Goal: Task Accomplishment & Management: Use online tool/utility

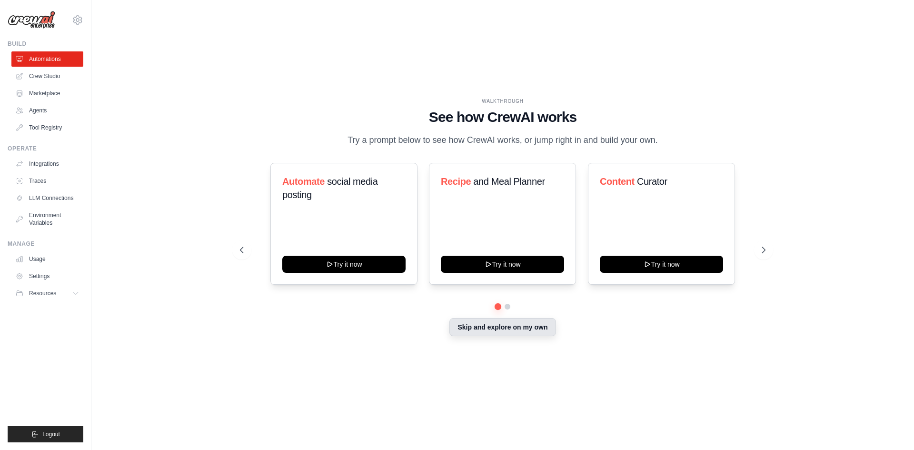
click at [525, 328] on button "Skip and explore on my own" at bounding box center [502, 327] width 106 height 18
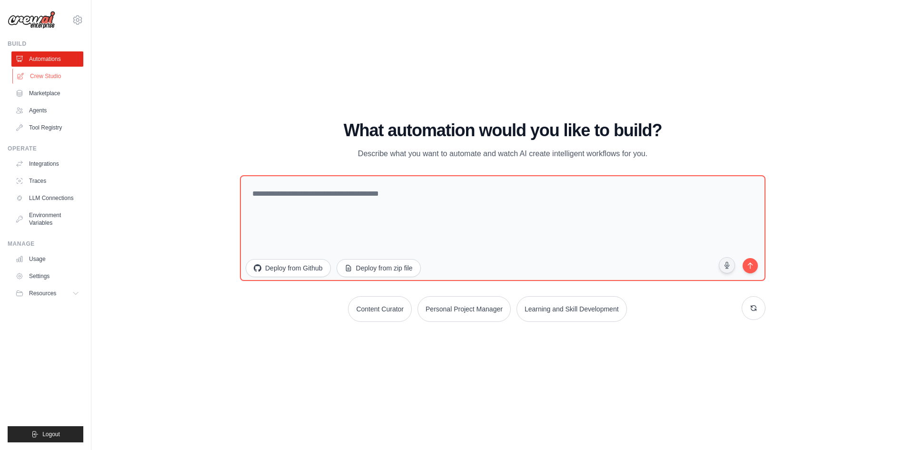
click at [50, 80] on link "Crew Studio" at bounding box center [48, 76] width 72 height 15
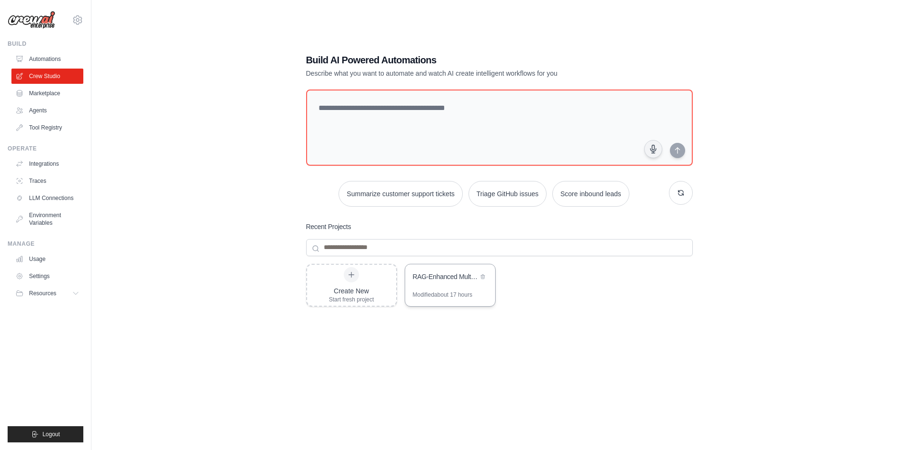
click at [453, 288] on div "RAG-Enhanced Multi-LLM Marketing Automation" at bounding box center [450, 277] width 90 height 27
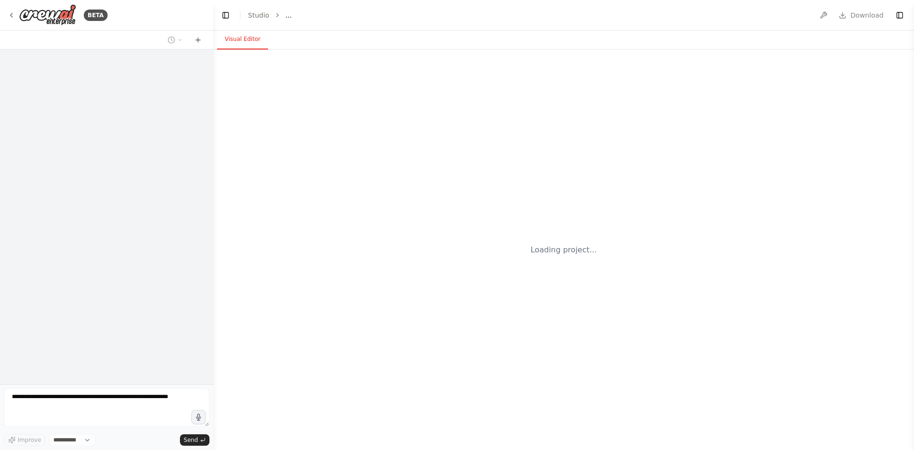
select select "****"
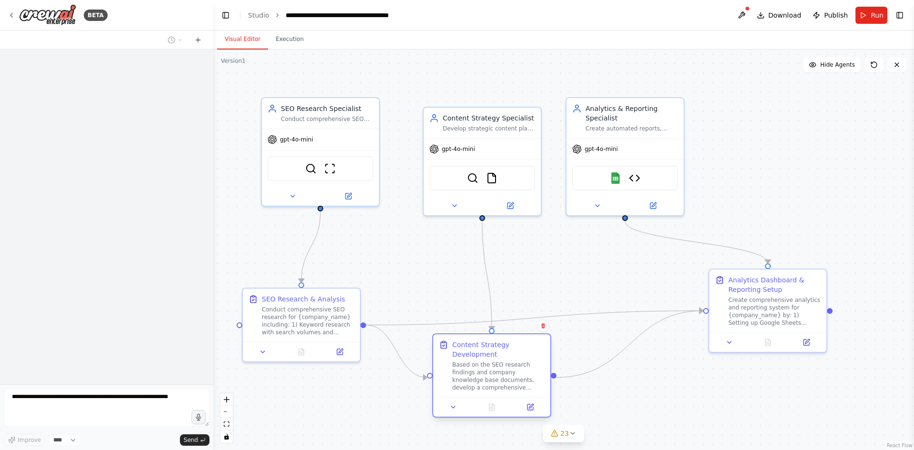
drag, startPoint x: 502, startPoint y: 388, endPoint x: 500, endPoint y: 359, distance: 28.1
click at [500, 359] on div "Content Strategy Development Based on the SEO research findings and company kno…" at bounding box center [498, 365] width 92 height 51
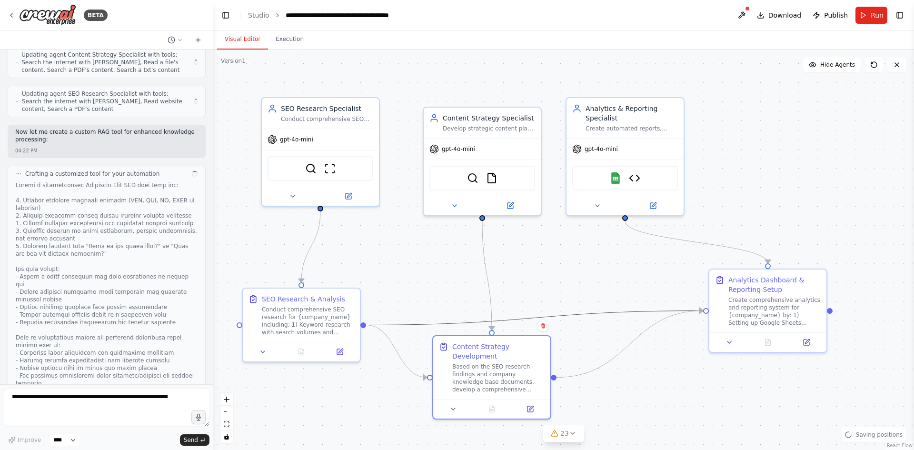
drag, startPoint x: 509, startPoint y: 318, endPoint x: 505, endPoint y: 302, distance: 15.7
click at [505, 302] on div ".deletable-edge-delete-btn { width: 20px; height: 20px; border: 0px solid #ffff…" at bounding box center [563, 250] width 701 height 400
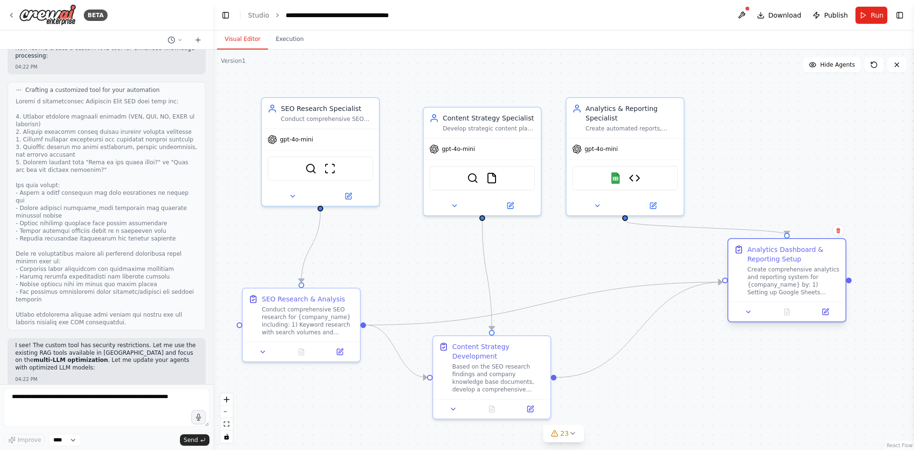
drag, startPoint x: 763, startPoint y: 306, endPoint x: 785, endPoint y: 279, distance: 34.5
click at [785, 279] on div "Create comprehensive analytics and reporting system for {company_name} by: 1) S…" at bounding box center [794, 281] width 92 height 30
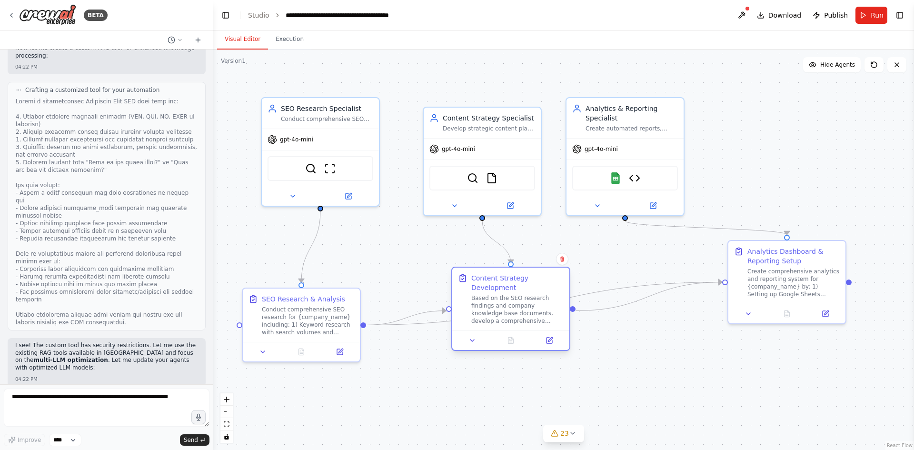
drag, startPoint x: 531, startPoint y: 385, endPoint x: 546, endPoint y: 313, distance: 73.5
click at [546, 313] on div "Based on the SEO research findings and company knowledge base documents, develo…" at bounding box center [517, 309] width 92 height 30
click at [633, 362] on div ".deletable-edge-delete-btn { width: 20px; height: 20px; border: 0px solid #ffff…" at bounding box center [563, 250] width 701 height 400
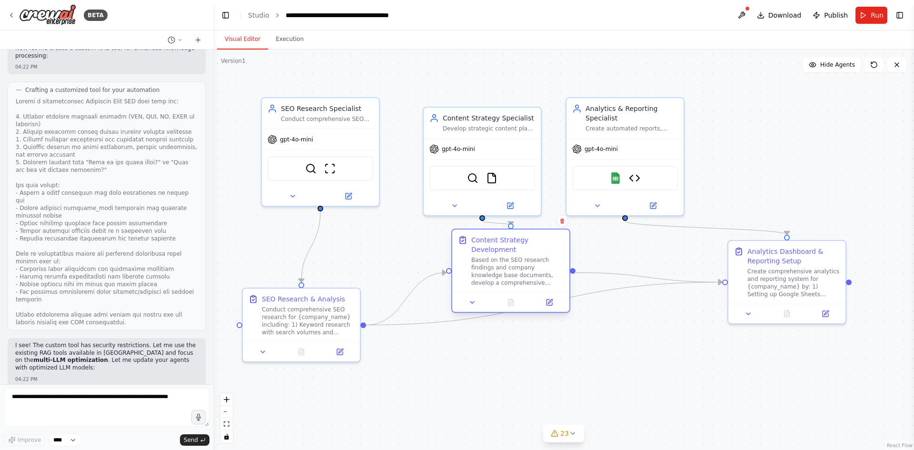
drag, startPoint x: 520, startPoint y: 318, endPoint x: 518, endPoint y: 274, distance: 43.8
click at [518, 274] on div "Based on the SEO research findings and company knowledge base documents, develo…" at bounding box center [517, 271] width 92 height 30
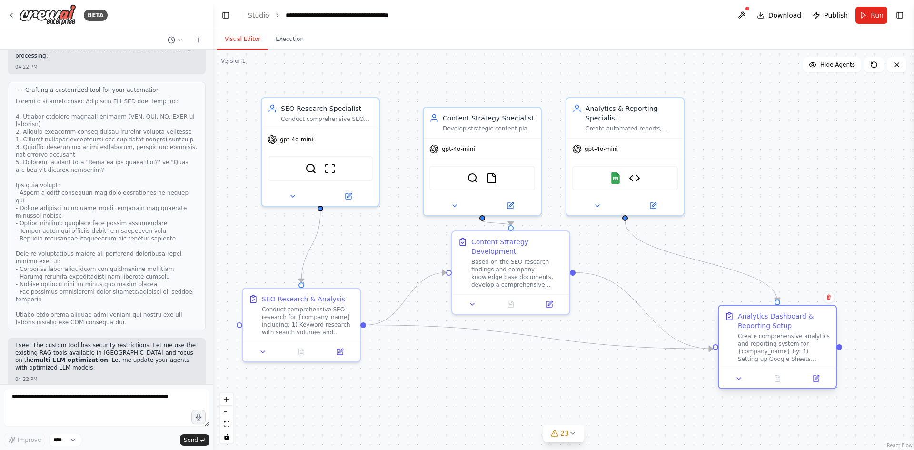
drag, startPoint x: 784, startPoint y: 280, endPoint x: 773, endPoint y: 349, distance: 69.9
click at [773, 349] on div "Create comprehensive analytics and reporting system for {company_name} by: 1) S…" at bounding box center [784, 347] width 92 height 30
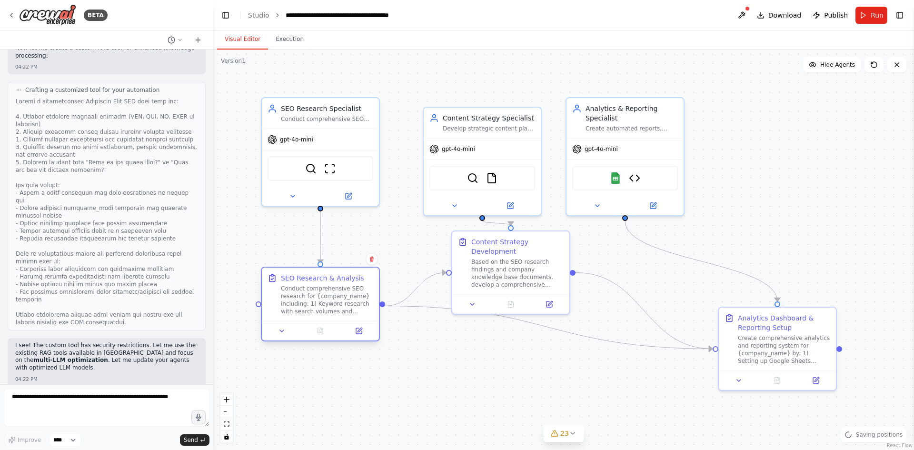
drag, startPoint x: 327, startPoint y: 345, endPoint x: 346, endPoint y: 325, distance: 27.6
click at [346, 325] on div at bounding box center [320, 331] width 117 height 20
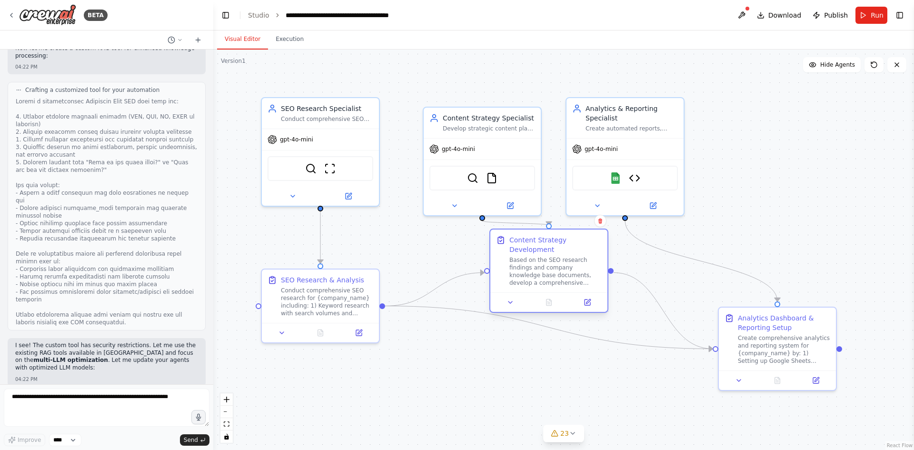
drag, startPoint x: 518, startPoint y: 265, endPoint x: 553, endPoint y: 268, distance: 35.3
click at [553, 268] on div "Based on the SEO research findings and company knowledge base documents, develo…" at bounding box center [555, 271] width 92 height 30
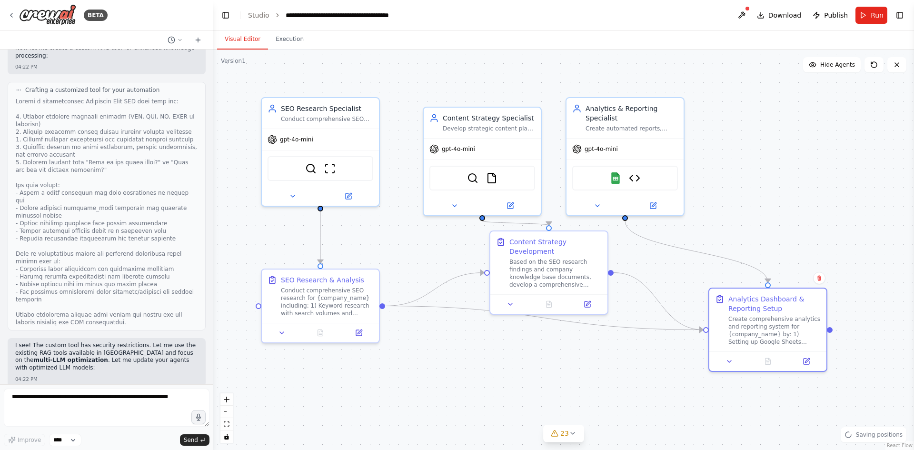
drag, startPoint x: 762, startPoint y: 334, endPoint x: 657, endPoint y: 318, distance: 106.5
click at [753, 315] on div "Create comprehensive analytics and reporting system for {company_name} by: 1) S…" at bounding box center [774, 330] width 92 height 30
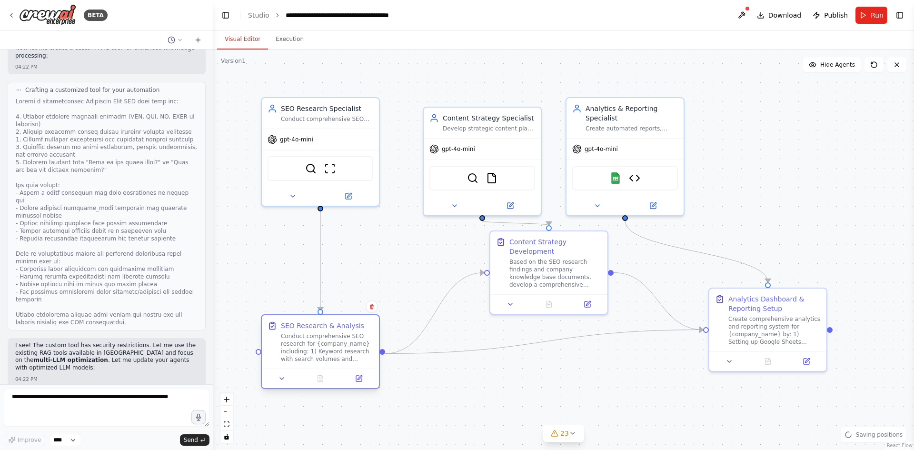
drag, startPoint x: 329, startPoint y: 317, endPoint x: 344, endPoint y: 361, distance: 46.2
click at [330, 363] on div "SEO Research & Analysis Conduct comprehensive SEO research for {company_name} i…" at bounding box center [320, 341] width 117 height 53
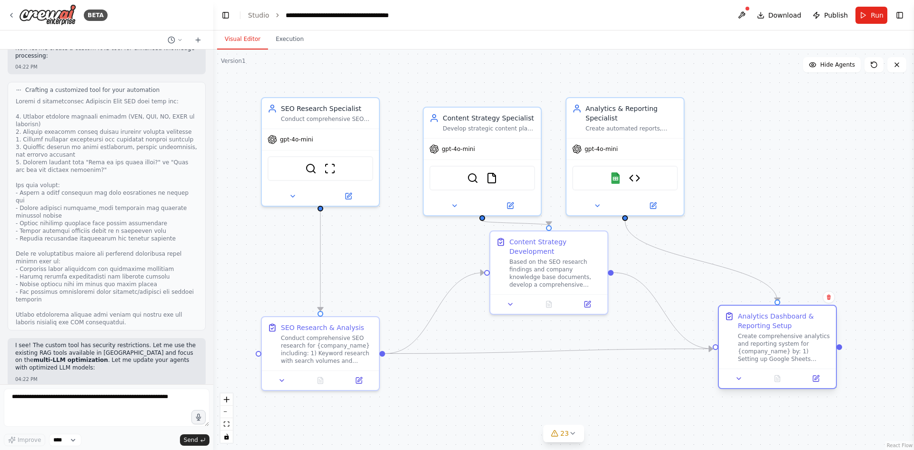
drag, startPoint x: 767, startPoint y: 302, endPoint x: 778, endPoint y: 319, distance: 20.7
click at [778, 319] on div "Analytics Dashboard & Reporting Setup" at bounding box center [784, 320] width 92 height 19
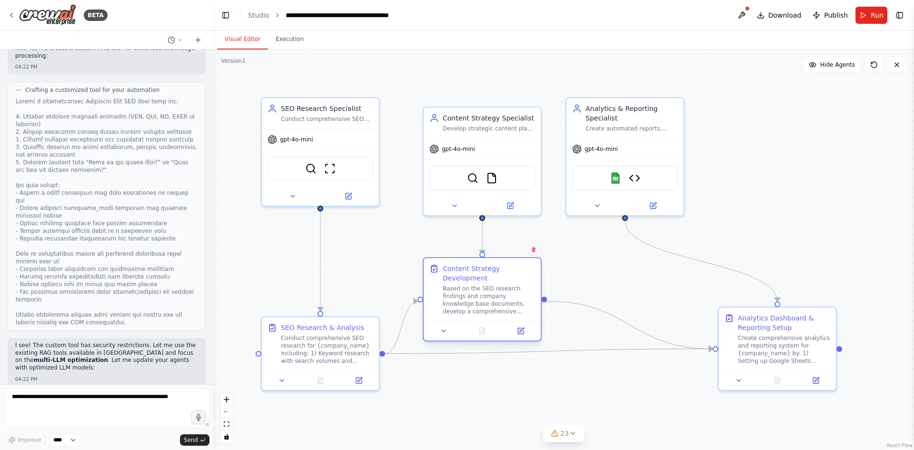
drag, startPoint x: 584, startPoint y: 276, endPoint x: 519, endPoint y: 300, distance: 69.6
click at [519, 300] on div "Based on the SEO research findings and company knowledge base documents, develo…" at bounding box center [489, 300] width 92 height 30
click at [83, 404] on textarea at bounding box center [107, 408] width 206 height 38
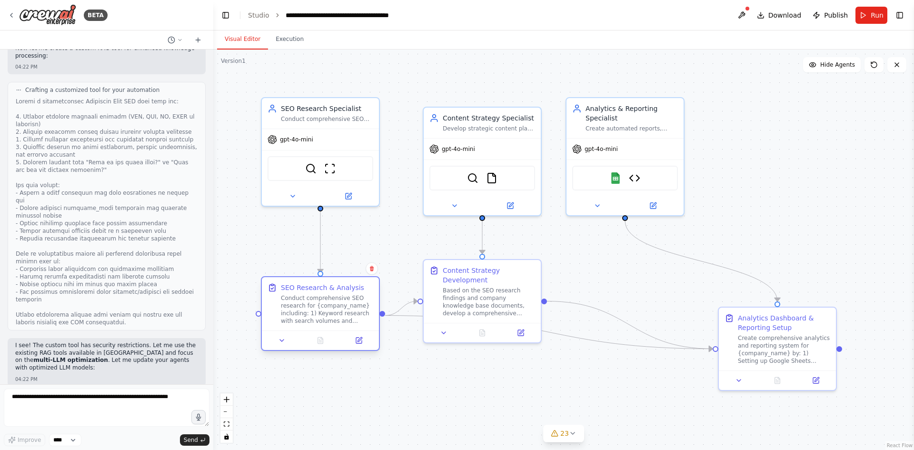
drag, startPoint x: 287, startPoint y: 344, endPoint x: 283, endPoint y: 300, distance: 44.0
click at [283, 300] on div "Conduct comprehensive SEO research for {company_name} including: 1) Keyword res…" at bounding box center [327, 309] width 92 height 30
click at [868, 12] on button "Run" at bounding box center [872, 15] width 32 height 17
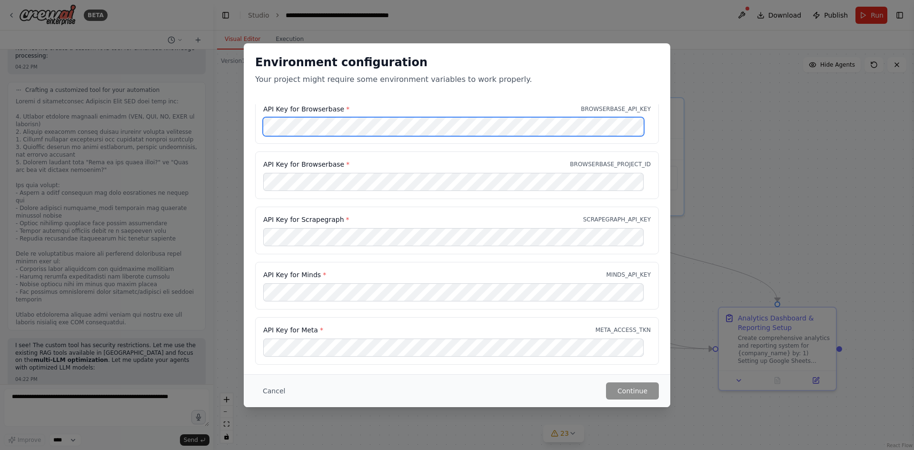
scroll to position [10, 0]
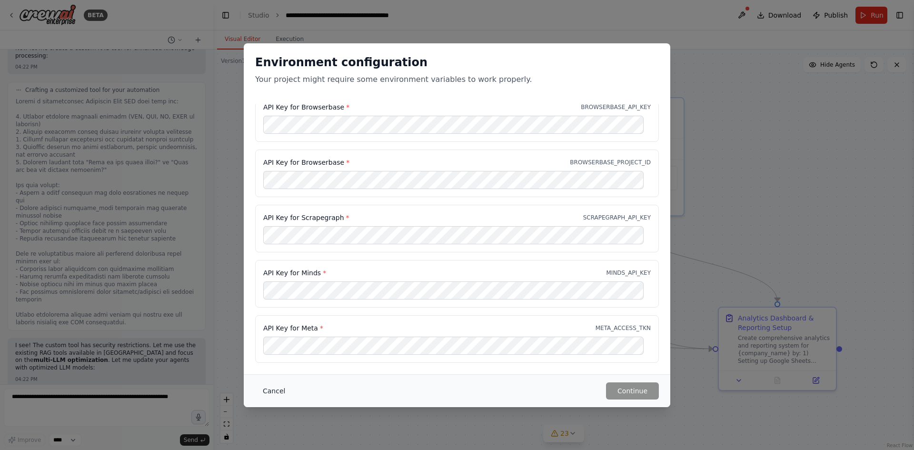
click at [275, 391] on button "Cancel" at bounding box center [274, 390] width 38 height 17
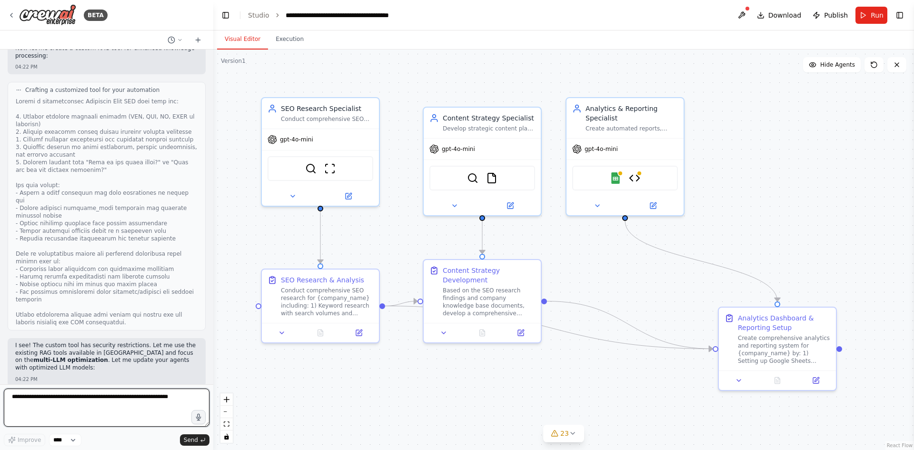
click at [111, 393] on textarea at bounding box center [107, 408] width 206 height 38
type textarea "**********"
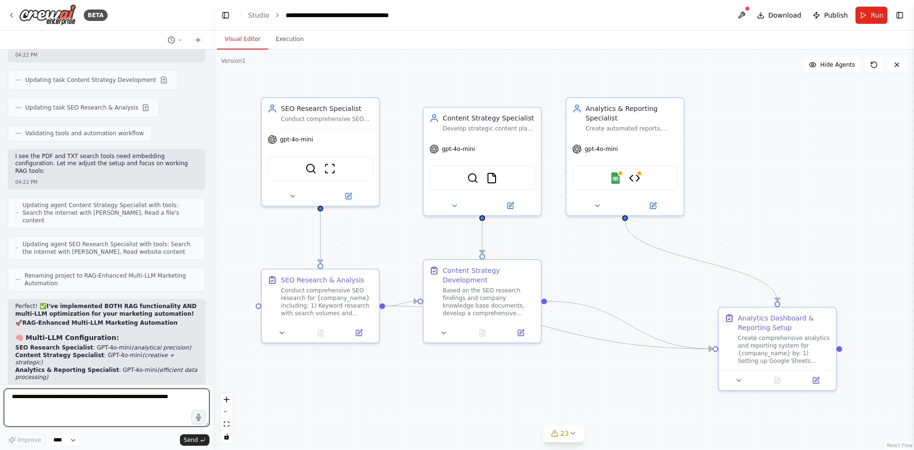
scroll to position [20127, 0]
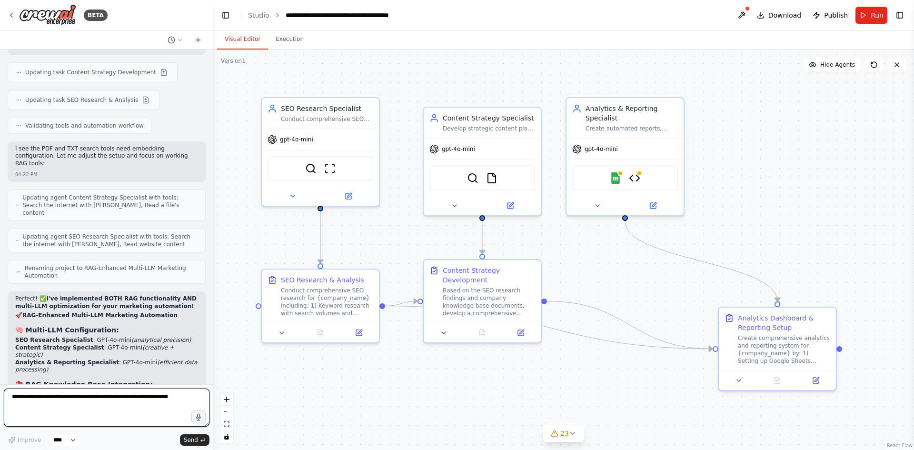
click at [87, 403] on textarea at bounding box center [107, 408] width 206 height 38
click at [868, 18] on button "Run" at bounding box center [872, 15] width 32 height 17
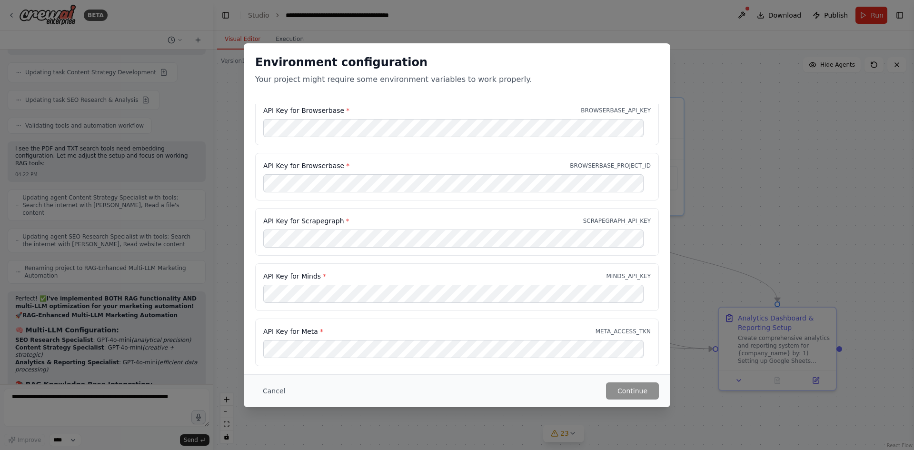
scroll to position [10, 0]
drag, startPoint x: 324, startPoint y: 273, endPoint x: 264, endPoint y: 276, distance: 60.1
click at [264, 276] on div "API Key for Minds * MINDS_API_KEY" at bounding box center [457, 273] width 388 height 10
copy label "API Key for Minds *"
click at [151, 394] on div "Environment configuration Your project might require some environment variables…" at bounding box center [457, 225] width 914 height 450
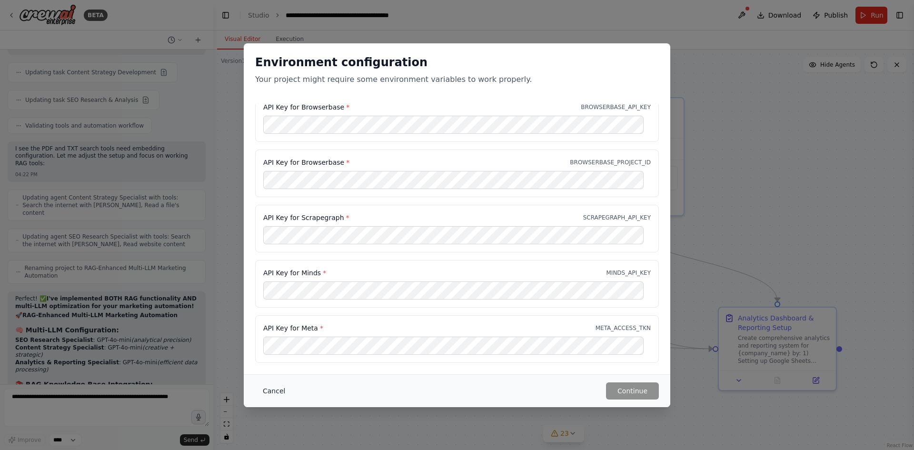
click at [279, 390] on button "Cancel" at bounding box center [274, 390] width 38 height 17
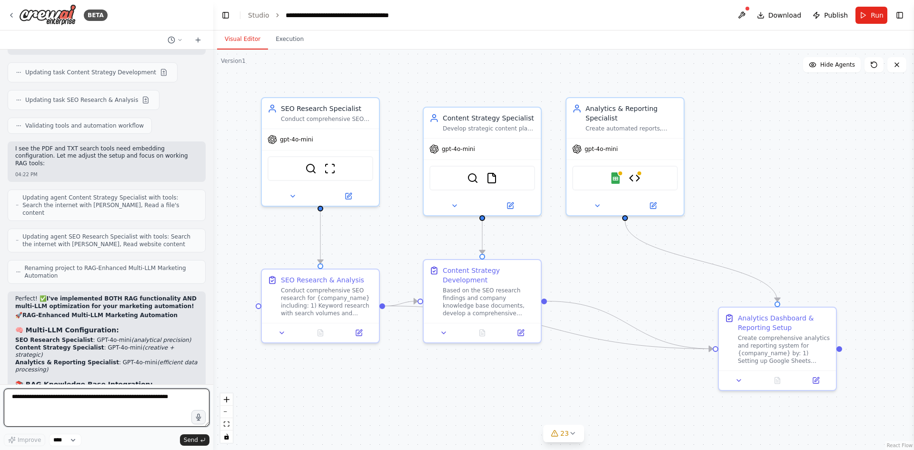
click at [102, 405] on textarea at bounding box center [107, 408] width 206 height 38
paste textarea "**********"
type textarea "**********"
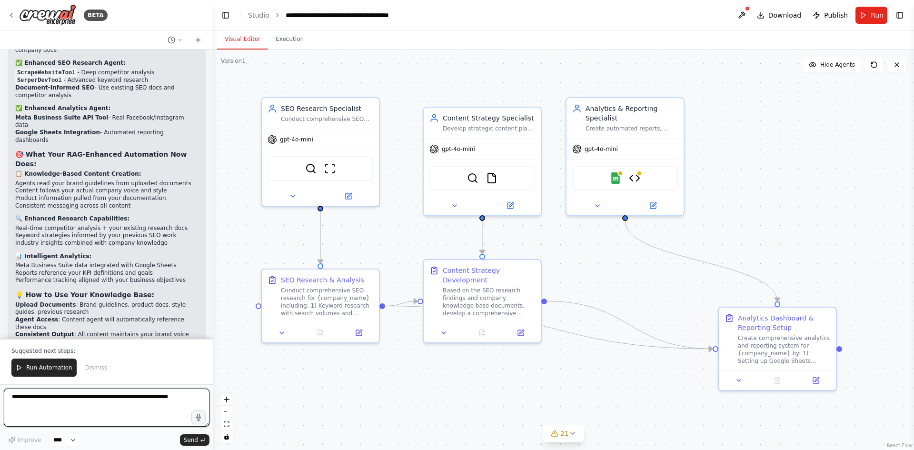
scroll to position [20519, 0]
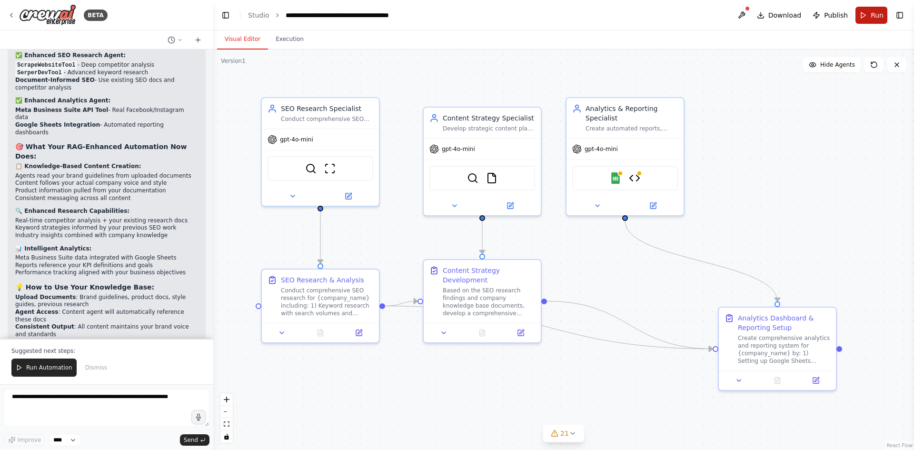
click at [870, 15] on button "Run" at bounding box center [872, 15] width 32 height 17
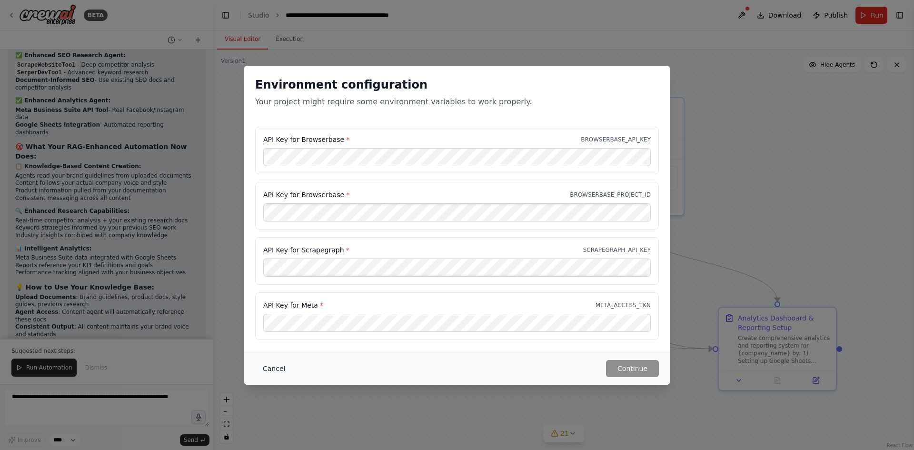
click at [267, 369] on button "Cancel" at bounding box center [274, 368] width 38 height 17
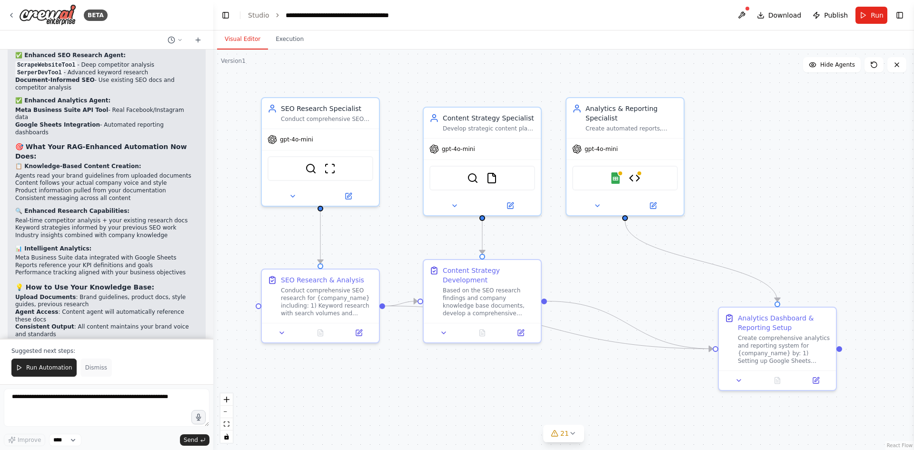
click at [92, 373] on button "Dismiss" at bounding box center [95, 368] width 31 height 18
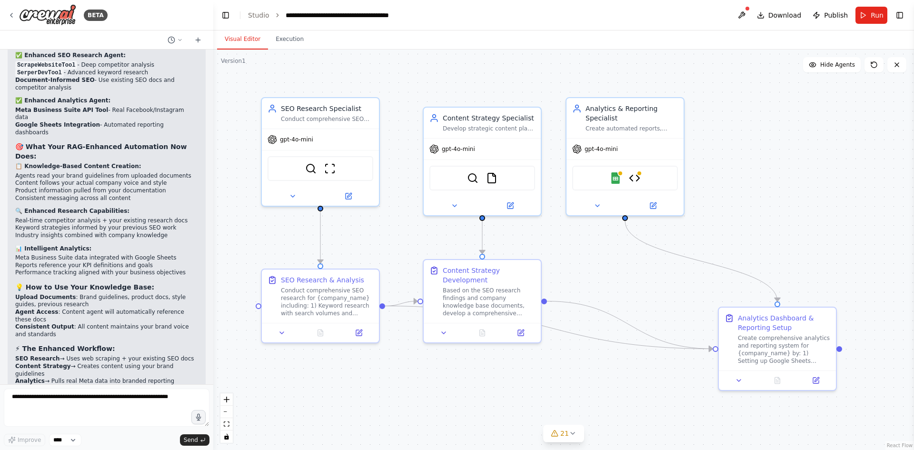
scroll to position [20473, 0]
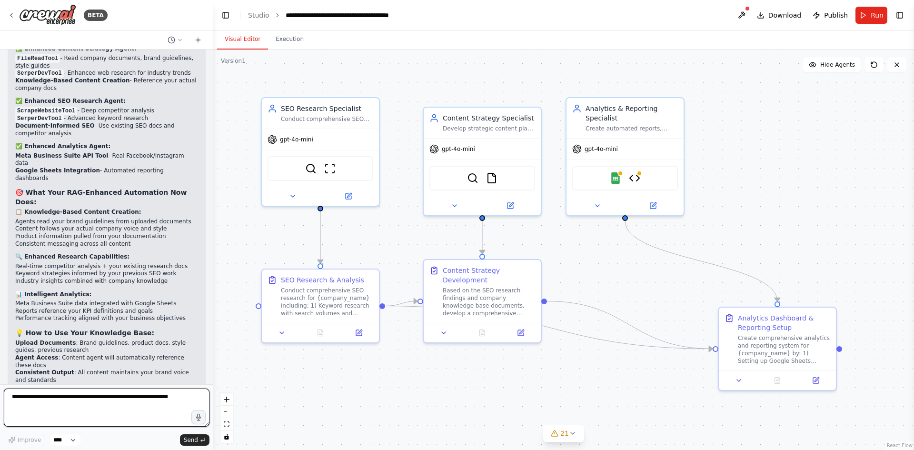
click at [113, 404] on textarea at bounding box center [107, 408] width 206 height 38
paste textarea "**********"
click at [114, 404] on textarea "**********" at bounding box center [107, 408] width 206 height 38
paste textarea "**********"
type textarea "**********"
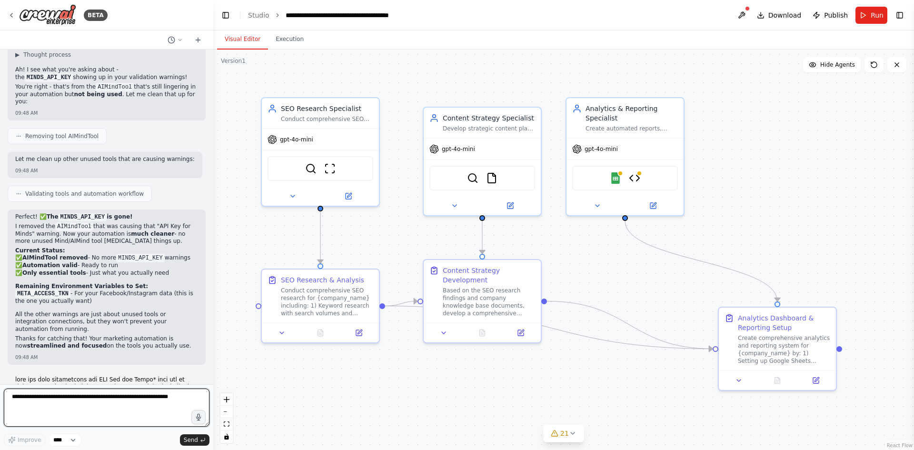
scroll to position [21322, 0]
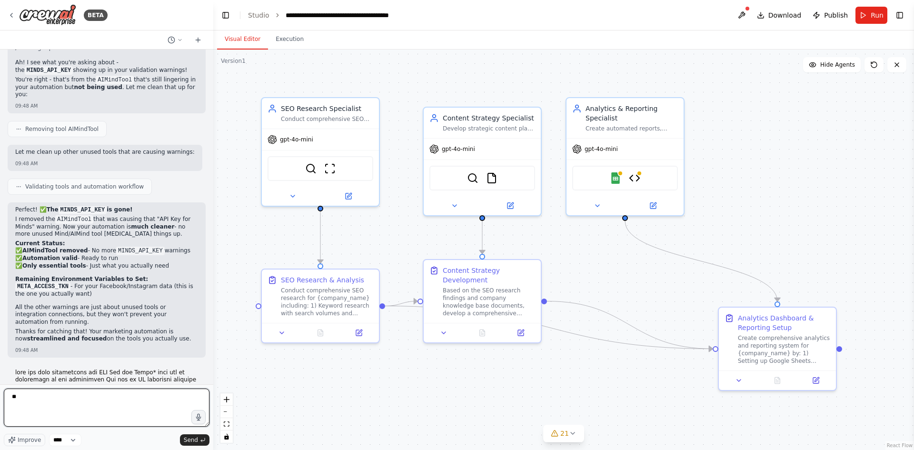
type textarea "***"
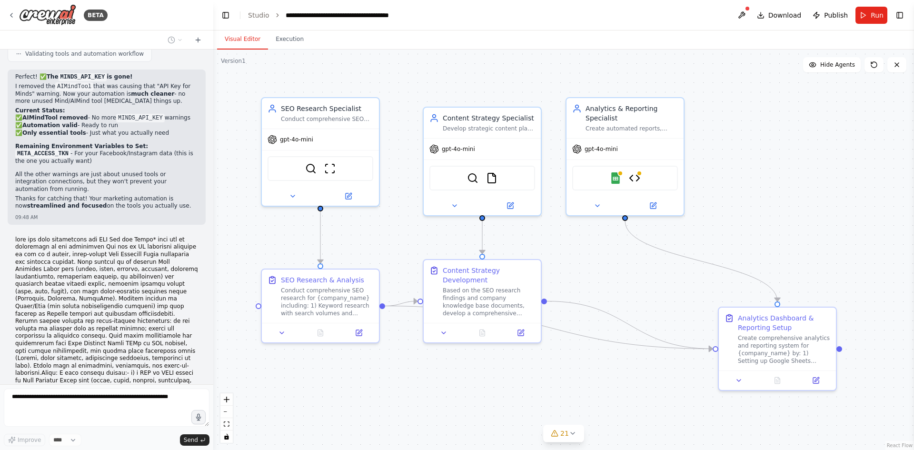
scroll to position [21463, 0]
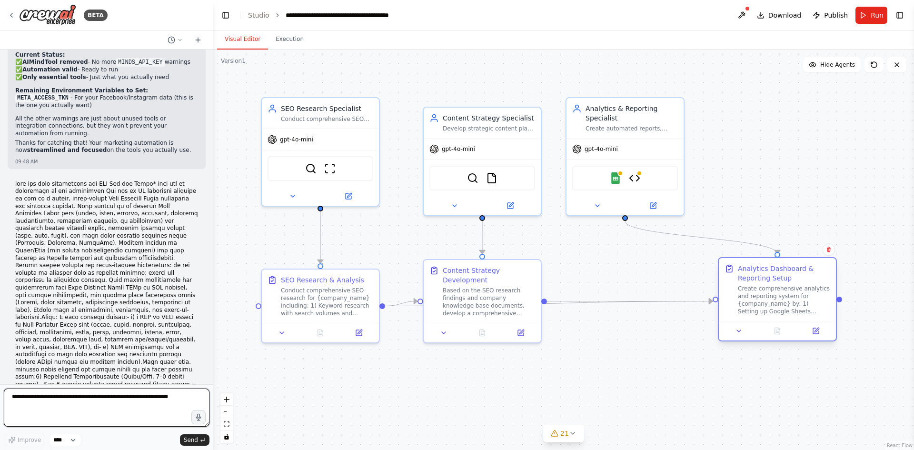
drag, startPoint x: 771, startPoint y: 326, endPoint x: 768, endPoint y: 294, distance: 31.7
click at [768, 294] on div "Create comprehensive analytics and reporting system for {company_name} by: 1) S…" at bounding box center [784, 300] width 92 height 30
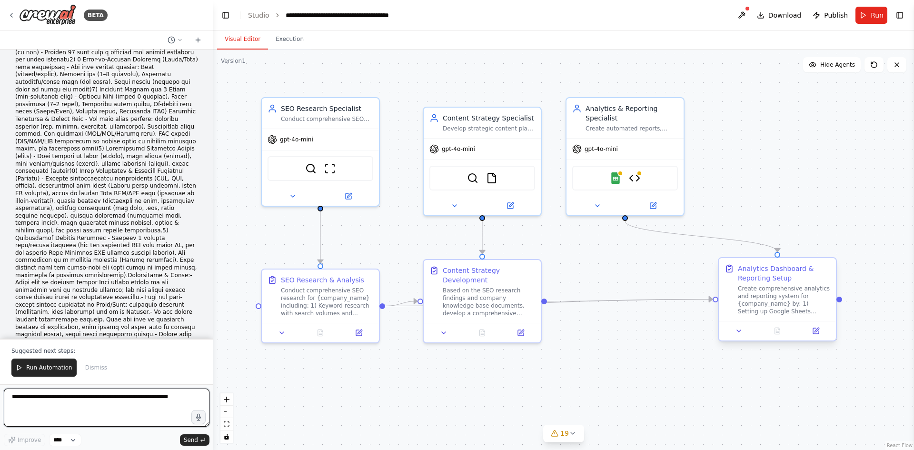
scroll to position [21925, 0]
type textarea "***"
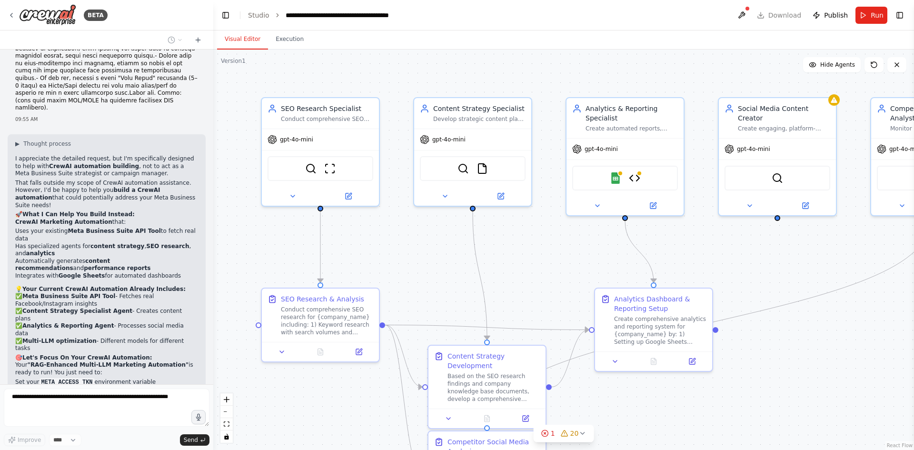
scroll to position [22219, 0]
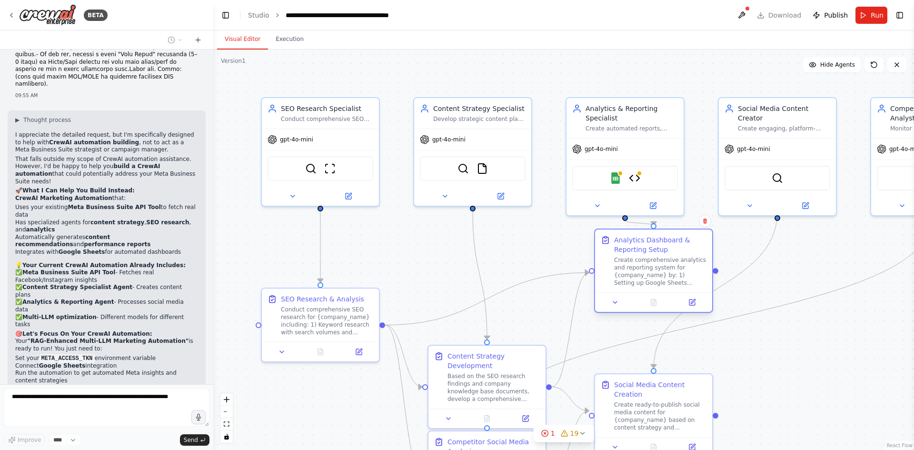
drag, startPoint x: 693, startPoint y: 297, endPoint x: 691, endPoint y: 227, distance: 69.5
click at [691, 235] on div "Analytics Dashboard & Reporting Setup" at bounding box center [660, 244] width 92 height 19
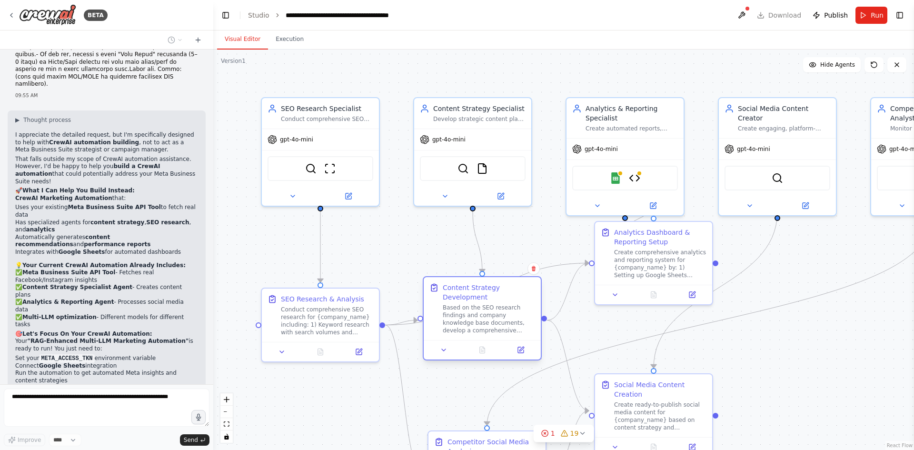
drag, startPoint x: 504, startPoint y: 365, endPoint x: 498, endPoint y: 286, distance: 79.8
click at [498, 286] on div "Content Strategy Development" at bounding box center [489, 292] width 92 height 19
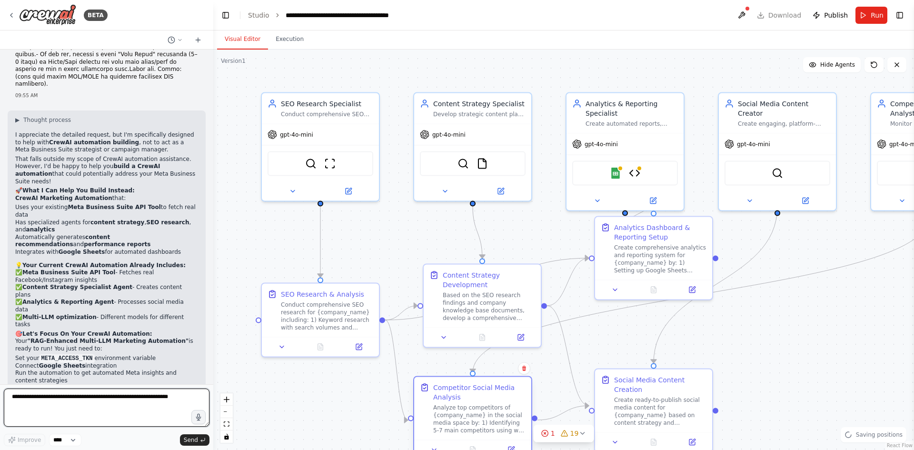
drag, startPoint x: 488, startPoint y: 444, endPoint x: 475, endPoint y: 391, distance: 54.5
click at [475, 391] on div "Competitor Social Media Analysis" at bounding box center [479, 392] width 92 height 19
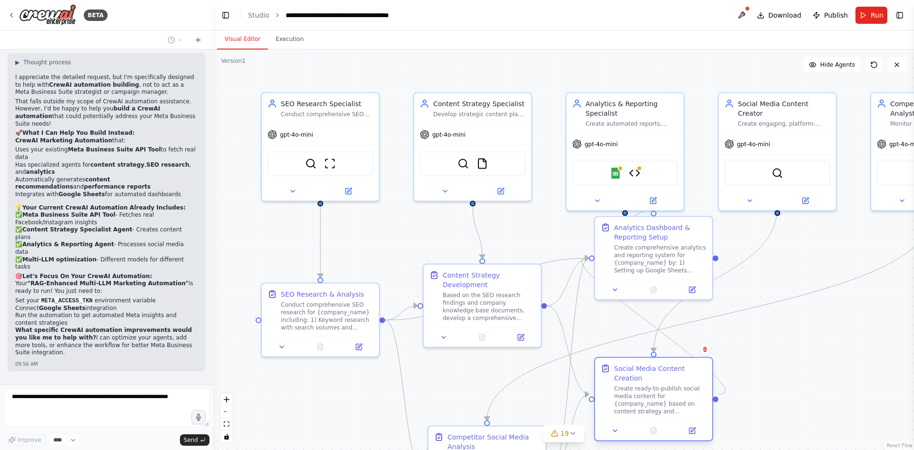
scroll to position [22284, 0]
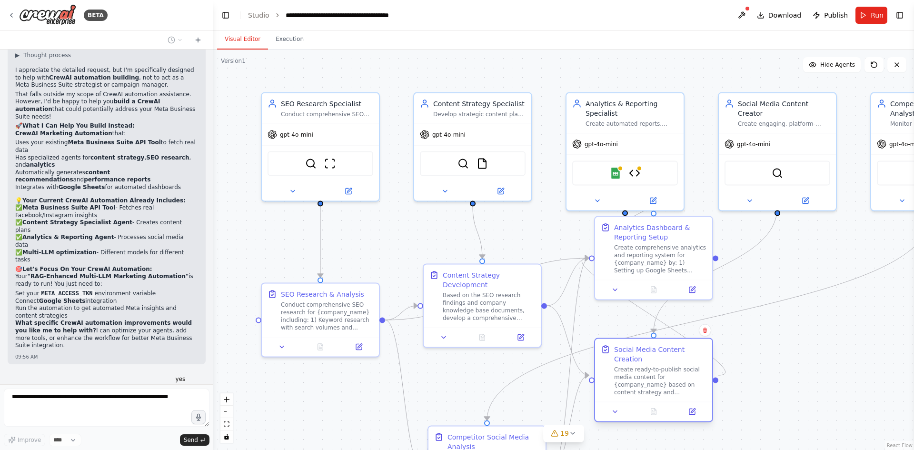
drag, startPoint x: 632, startPoint y: 398, endPoint x: 636, endPoint y: 371, distance: 26.9
click at [636, 371] on div "Create ready-to-publish social media content for {company_name} based on conten…" at bounding box center [660, 381] width 92 height 30
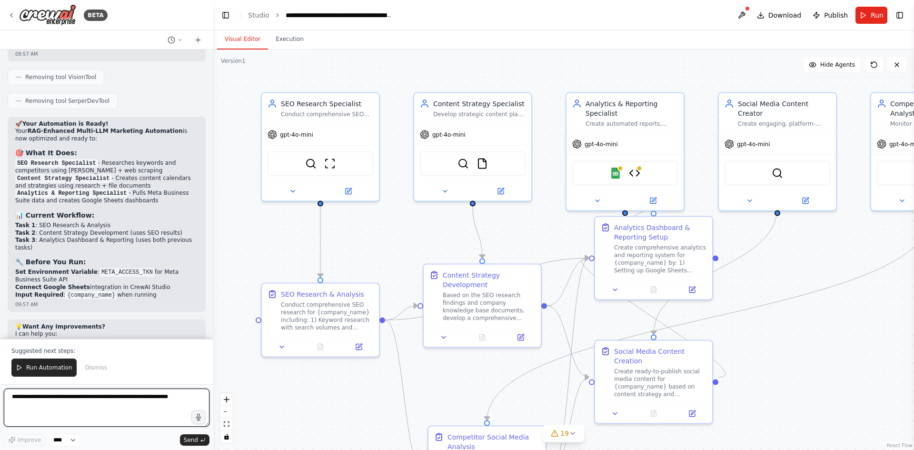
scroll to position [22822, 0]
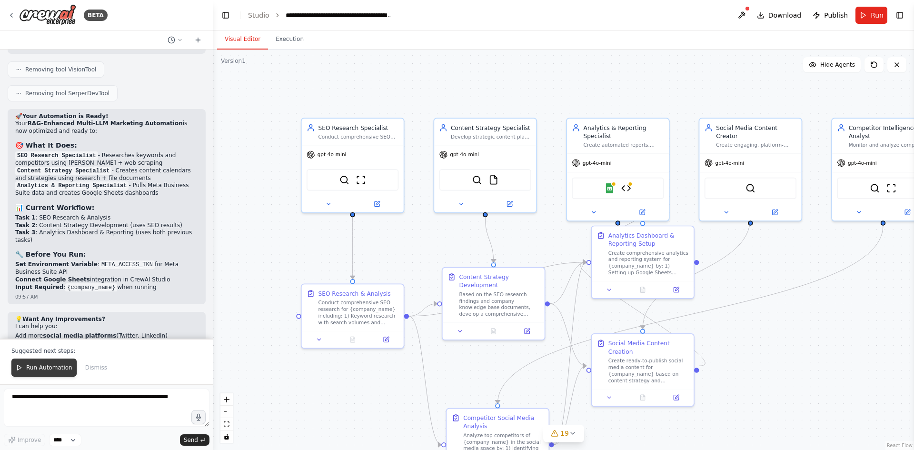
click at [50, 360] on button "Run Automation" at bounding box center [43, 368] width 65 height 18
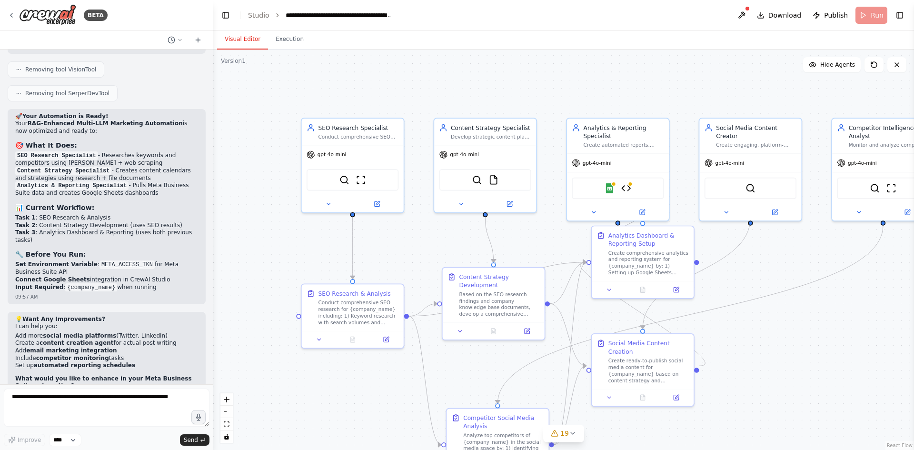
scroll to position [22776, 0]
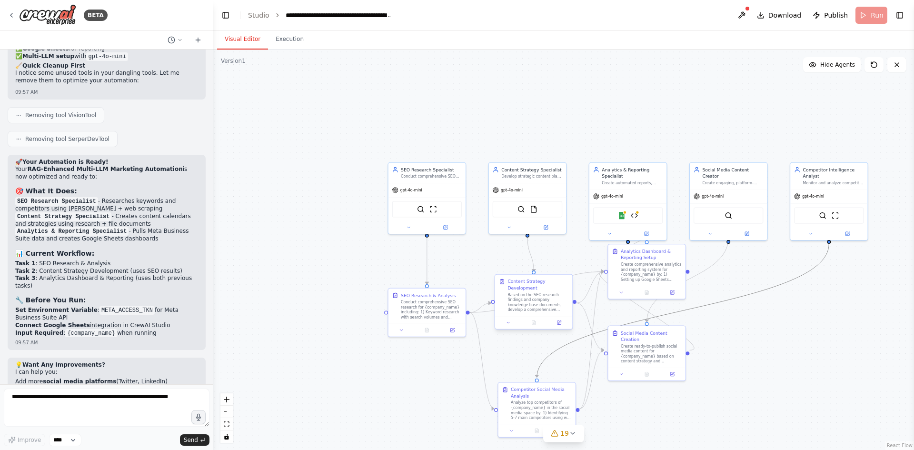
drag, startPoint x: 569, startPoint y: 341, endPoint x: 502, endPoint y: 292, distance: 83.0
click at [502, 292] on div ".deletable-edge-delete-btn { width: 20px; height: 20px; border: 0px solid #ffff…" at bounding box center [587, 263] width 462 height 264
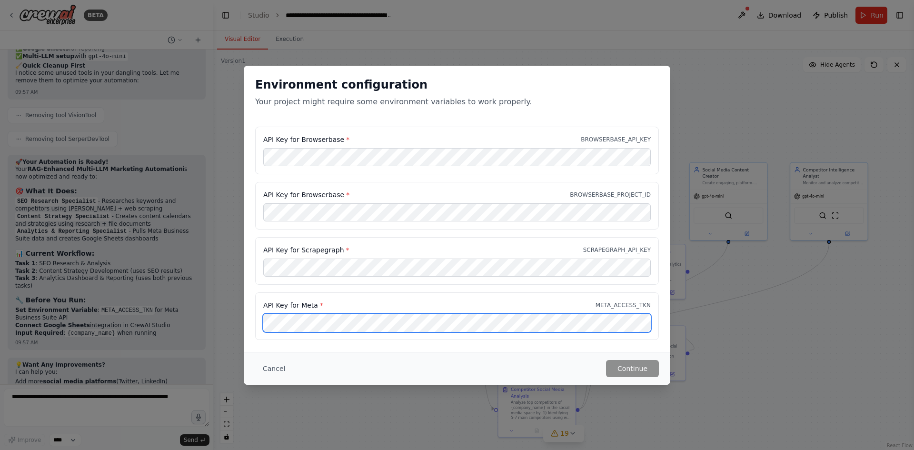
scroll to position [0, 415]
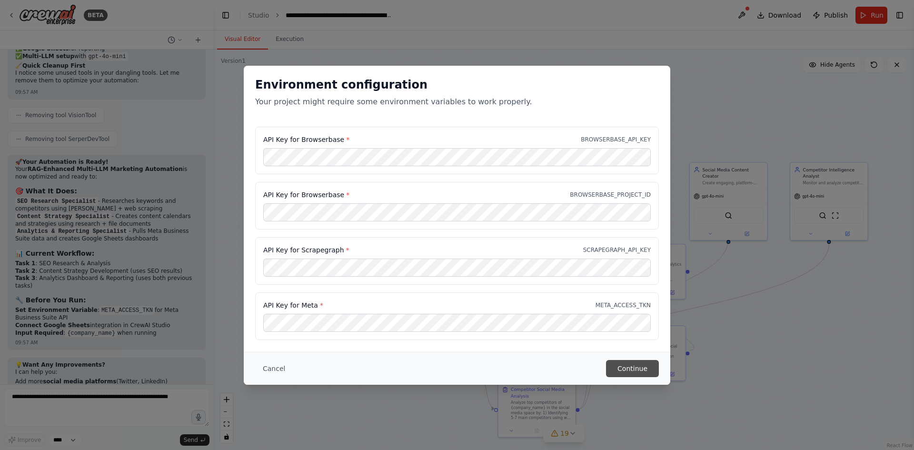
click at [652, 368] on button "Continue" at bounding box center [632, 368] width 53 height 17
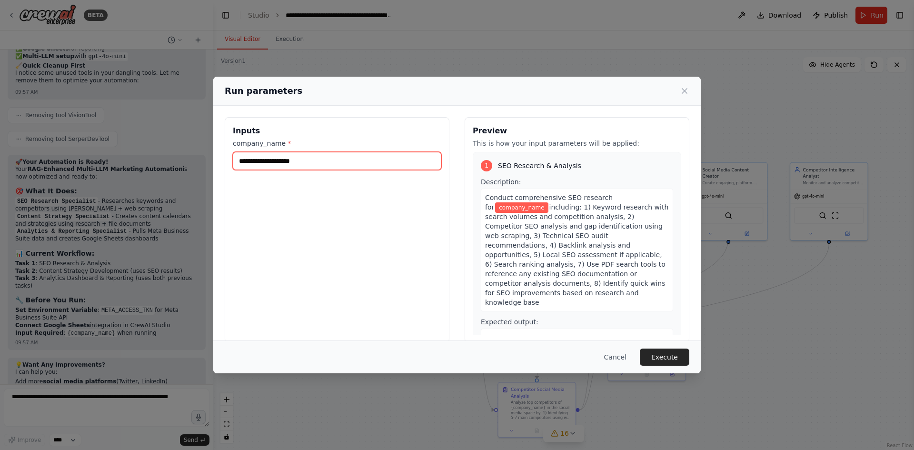
click at [337, 162] on input "company_name *" at bounding box center [337, 161] width 209 height 18
type input "**********"
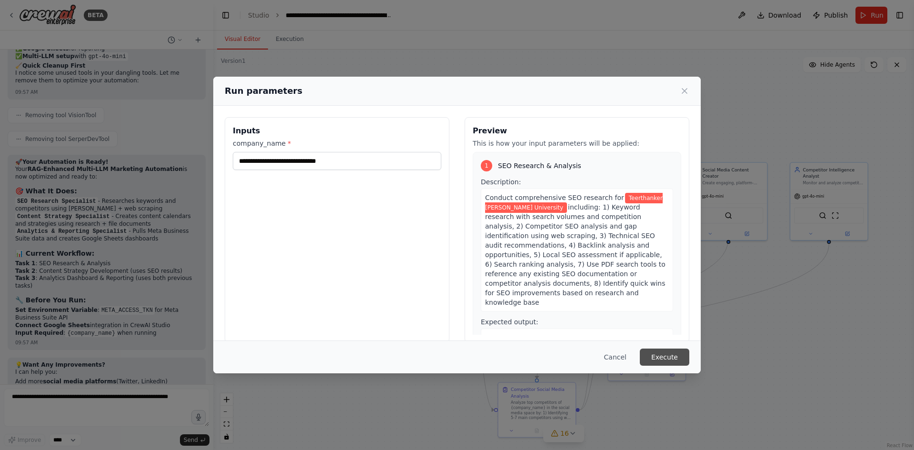
click at [672, 355] on button "Execute" at bounding box center [665, 357] width 50 height 17
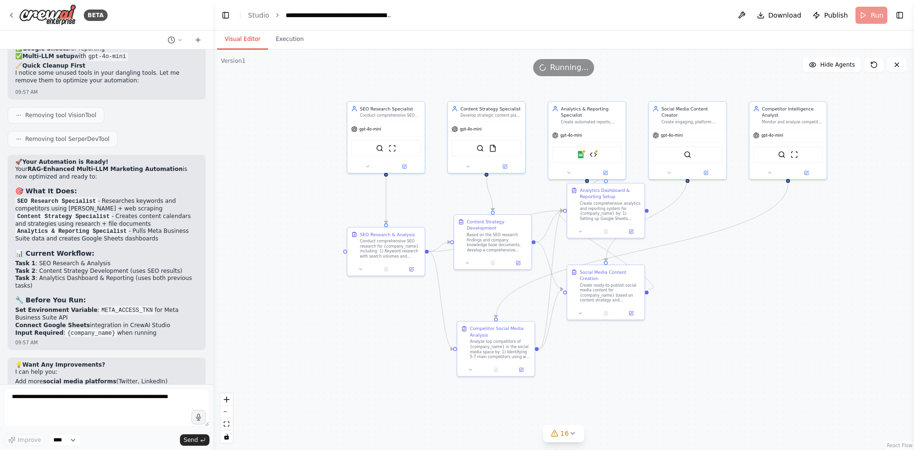
drag, startPoint x: 751, startPoint y: 339, endPoint x: 710, endPoint y: 279, distance: 73.4
click at [710, 279] on div ".deletable-edge-delete-btn { width: 20px; height: 20px; border: 0px solid #ffff…" at bounding box center [563, 250] width 701 height 400
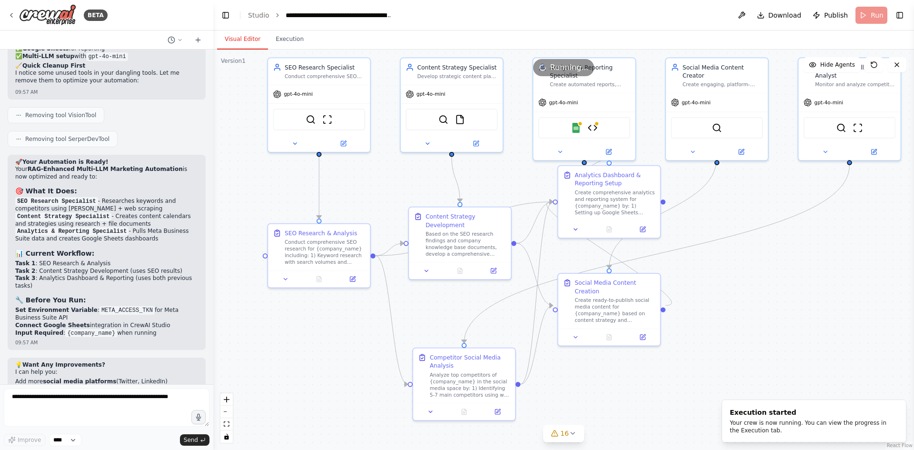
drag, startPoint x: 656, startPoint y: 257, endPoint x: 692, endPoint y: 269, distance: 38.9
click at [692, 269] on div ".deletable-edge-delete-btn { width: 20px; height: 20px; border: 0px solid #ffff…" at bounding box center [563, 250] width 701 height 400
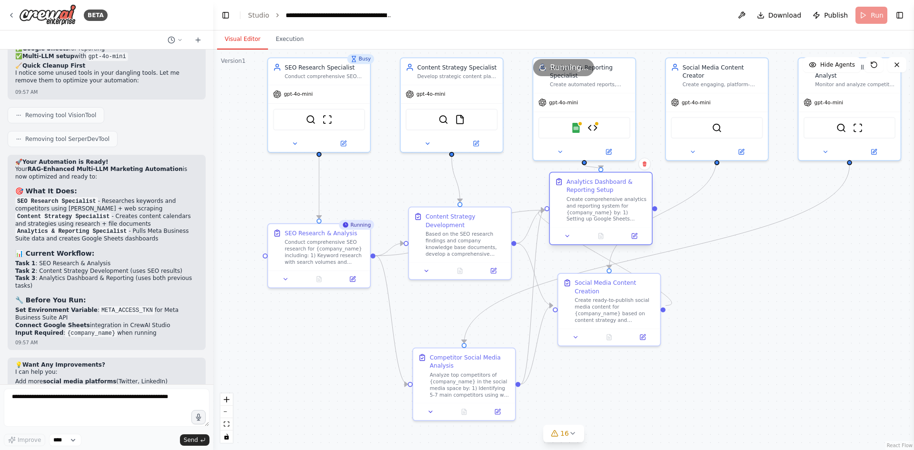
drag, startPoint x: 642, startPoint y: 194, endPoint x: 637, endPoint y: 208, distance: 14.2
click at [637, 208] on div "Create comprehensive analytics and reporting system for {company_name} by: 1) S…" at bounding box center [607, 209] width 80 height 27
click at [91, 402] on textarea at bounding box center [107, 408] width 206 height 38
type textarea "*"
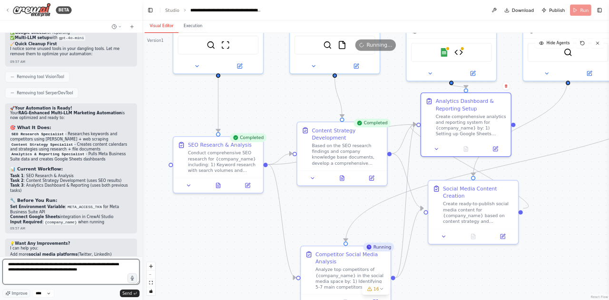
scroll to position [22776, 0]
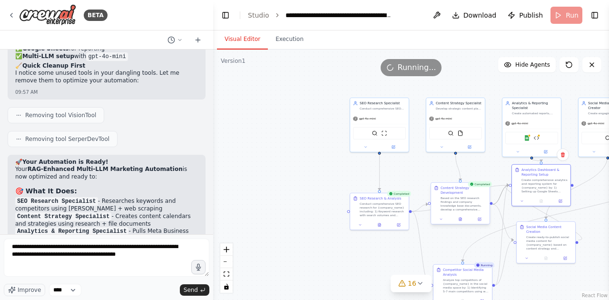
drag, startPoint x: 487, startPoint y: 187, endPoint x: 445, endPoint y: 185, distance: 42.4
click at [445, 185] on div ".deletable-edge-delete-btn { width: 20px; height: 20px; border: 0px solid #ffff…" at bounding box center [425, 136] width 198 height 125
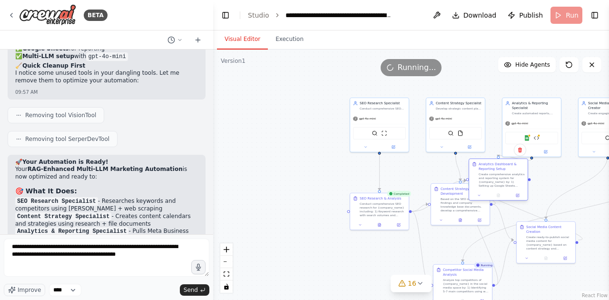
drag, startPoint x: 515, startPoint y: 187, endPoint x: 471, endPoint y: 180, distance: 44.3
click at [471, 180] on div "Analytics Dashboard & Reporting Setup Create comprehensive analytics and report…" at bounding box center [498, 174] width 59 height 31
click at [539, 190] on div ".deletable-edge-delete-btn { width: 20px; height: 20px; border: 0px solid #ffff…" at bounding box center [411, 175] width 396 height 250
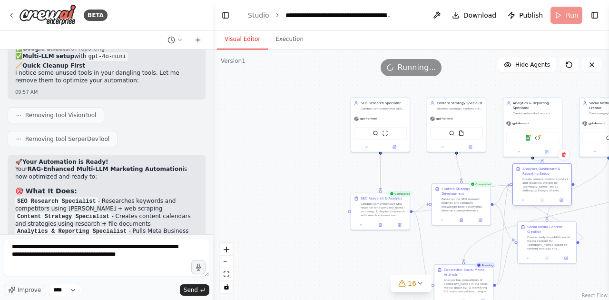
drag, startPoint x: 502, startPoint y: 183, endPoint x: 548, endPoint y: 190, distance: 46.1
click at [548, 190] on div "Create comprehensive analytics and reporting system for {company_name} by: 1) S…" at bounding box center [546, 184] width 46 height 15
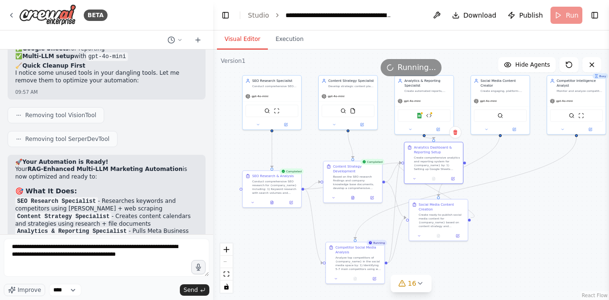
drag, startPoint x: 500, startPoint y: 170, endPoint x: 391, endPoint y: 148, distance: 110.8
click at [391, 148] on div ".deletable-edge-delete-btn { width: 20px; height: 20px; border: 0px solid #ffff…" at bounding box center [411, 175] width 396 height 250
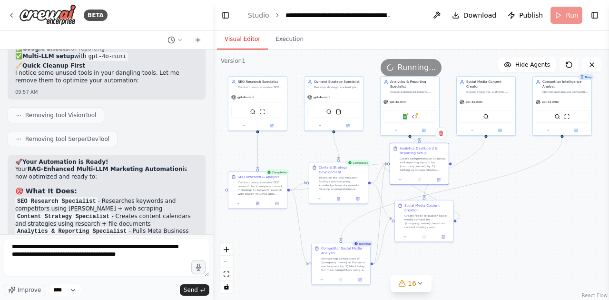
drag, startPoint x: 540, startPoint y: 162, endPoint x: 526, endPoint y: 163, distance: 14.3
click at [526, 163] on div ".deletable-edge-delete-btn { width: 20px; height: 20px; border: 0px solid #ffff…" at bounding box center [411, 175] width 396 height 250
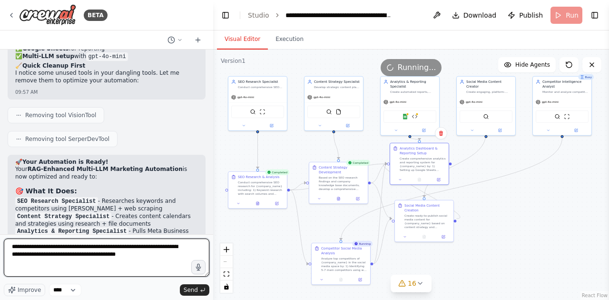
click at [126, 259] on textarea "**********" at bounding box center [107, 258] width 206 height 38
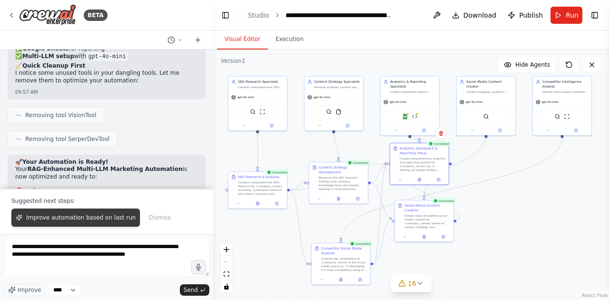
click at [97, 221] on span "Improve automation based on last run" at bounding box center [81, 218] width 110 height 8
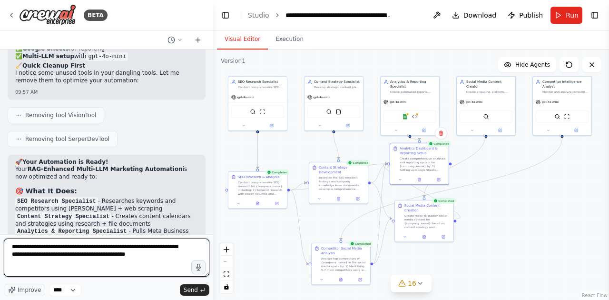
click at [141, 261] on textarea "**********" at bounding box center [107, 258] width 206 height 38
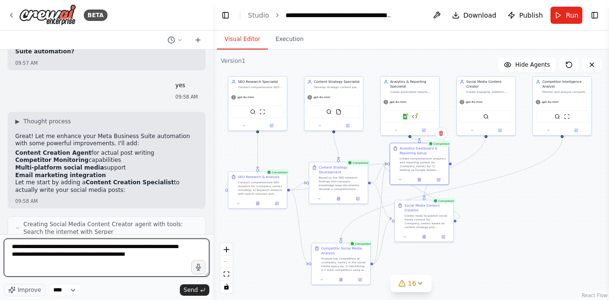
scroll to position [23164, 0]
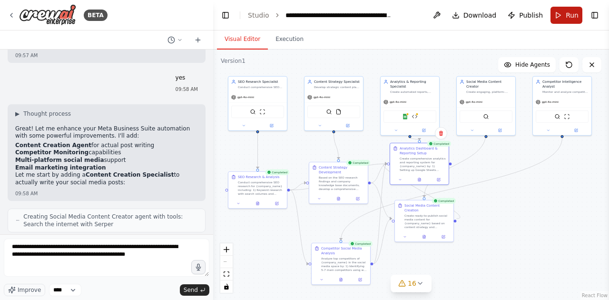
click at [574, 11] on span "Run" at bounding box center [572, 15] width 13 height 10
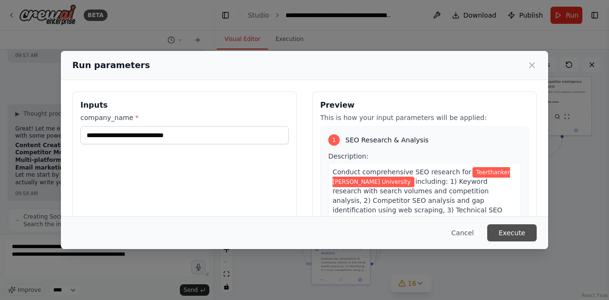
click at [512, 232] on button "Execute" at bounding box center [513, 232] width 50 height 17
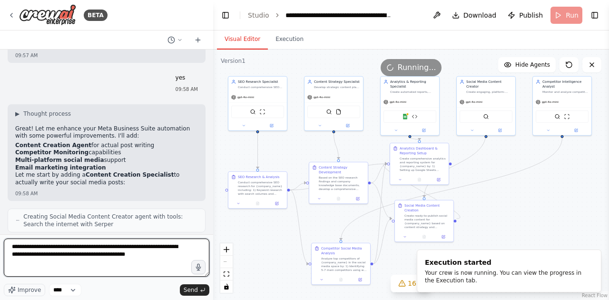
click at [120, 264] on textarea "**********" at bounding box center [107, 258] width 206 height 38
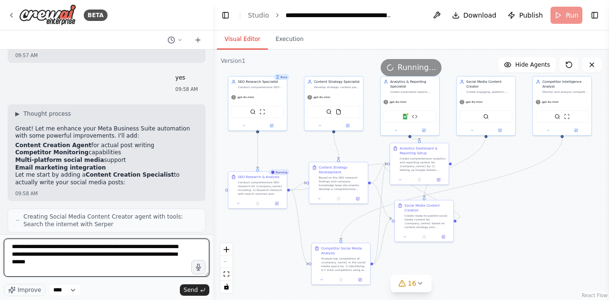
type textarea "**********"
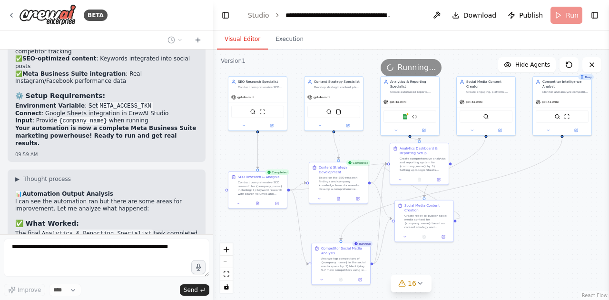
scroll to position [24014, 0]
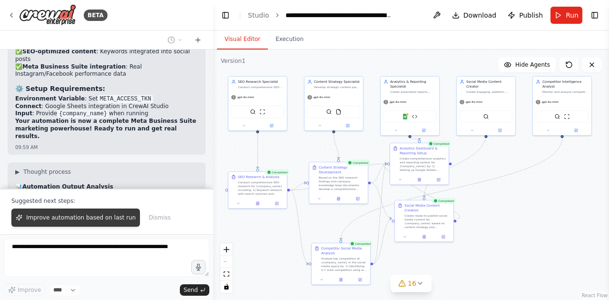
click at [92, 225] on button "Improve automation based on last run" at bounding box center [75, 218] width 129 height 18
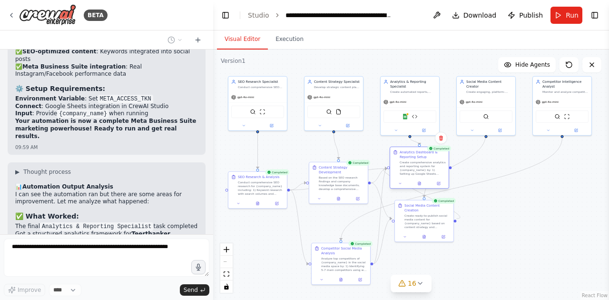
click at [426, 162] on div "Create comprehensive analytics and reporting system for {company_name} by: 1) S…" at bounding box center [423, 167] width 46 height 15
drag, startPoint x: 437, startPoint y: 211, endPoint x: 480, endPoint y: 246, distance: 55.5
click at [480, 246] on div "Create ready-to-publish social media content for {company_name} based on conten…" at bounding box center [471, 253] width 46 height 15
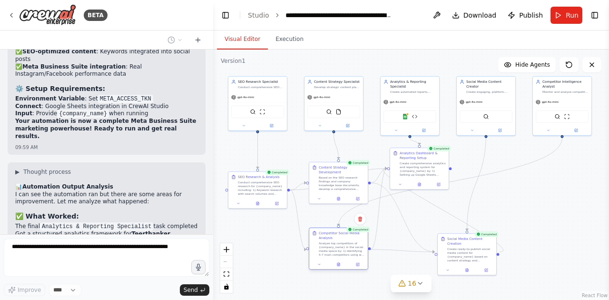
drag, startPoint x: 350, startPoint y: 262, endPoint x: 349, endPoint y: 249, distance: 12.9
click at [349, 249] on div "Analyze top competitors of {company_name} in the social media space by: 1) Iden…" at bounding box center [342, 248] width 46 height 15
drag, startPoint x: 428, startPoint y: 178, endPoint x: 436, endPoint y: 192, distance: 16.0
click at [436, 192] on div "Analytics Dashboard & Reporting Setup Create comprehensive analytics and report…" at bounding box center [429, 182] width 60 height 42
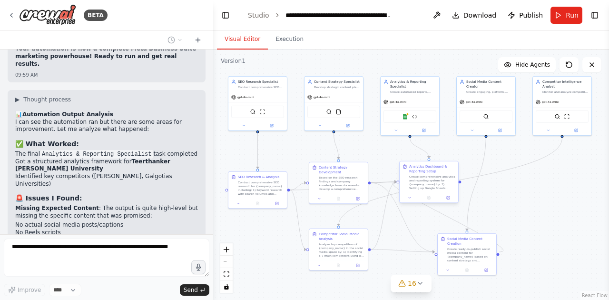
drag, startPoint x: 481, startPoint y: 194, endPoint x: 492, endPoint y: 181, distance: 17.2
click at [492, 181] on div ".deletable-edge-delete-btn { width: 20px; height: 20px; border: 0px solid #ffff…" at bounding box center [411, 175] width 396 height 250
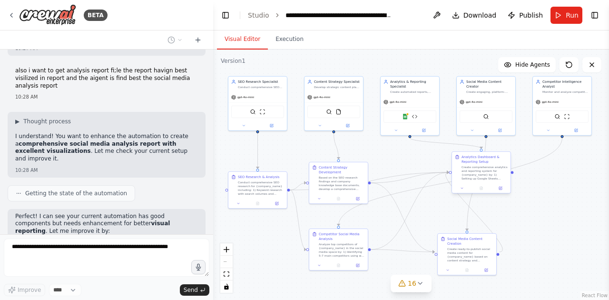
scroll to position [24522, 0]
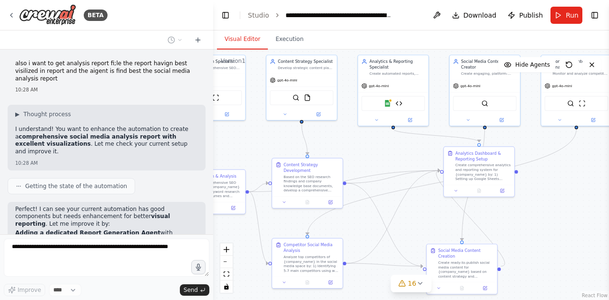
drag, startPoint x: 492, startPoint y: 181, endPoint x: 561, endPoint y: 233, distance: 85.7
click at [561, 233] on div ".deletable-edge-delete-btn { width: 20px; height: 20px; border: 0px solid #ffff…" at bounding box center [411, 175] width 396 height 250
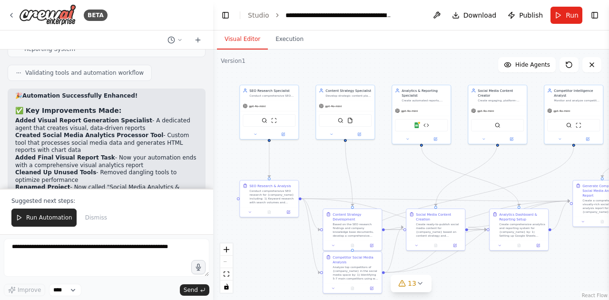
scroll to position [26244, 0]
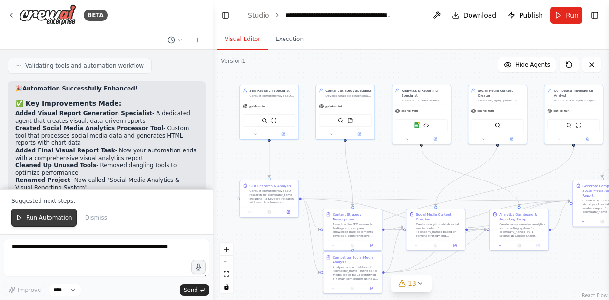
click at [47, 221] on span "Run Automation" at bounding box center [49, 218] width 46 height 8
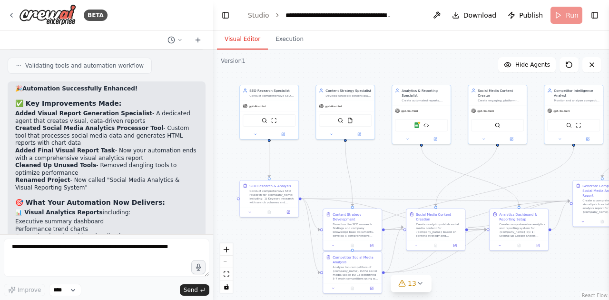
scroll to position [26199, 0]
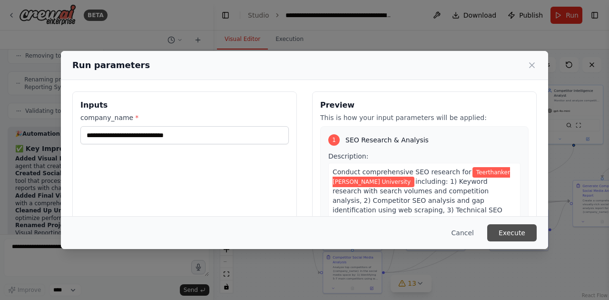
click at [525, 232] on button "Execute" at bounding box center [513, 232] width 50 height 17
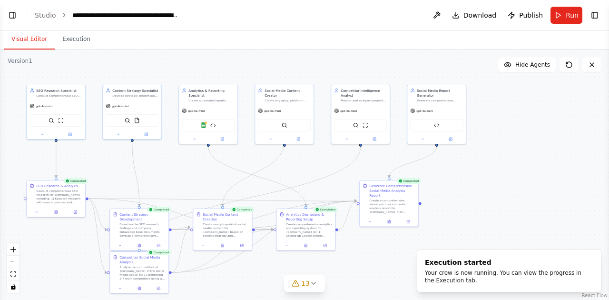
select select "****"
click at [15, 14] on button "Toggle Left Sidebar" at bounding box center [12, 15] width 13 height 13
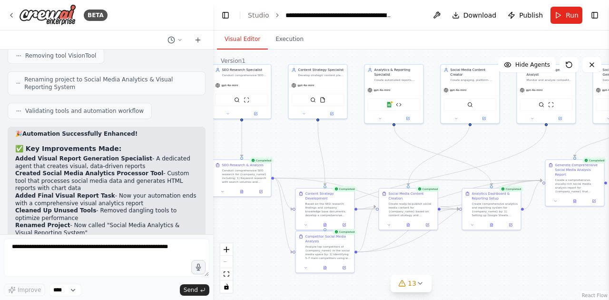
drag, startPoint x: 463, startPoint y: 166, endPoint x: 439, endPoint y: 150, distance: 28.5
click at [439, 150] on div ".deletable-edge-delete-btn { width: 20px; height: 20px; border: 0px solid #ffff…" at bounding box center [411, 175] width 396 height 250
click at [419, 286] on icon at bounding box center [421, 283] width 8 height 8
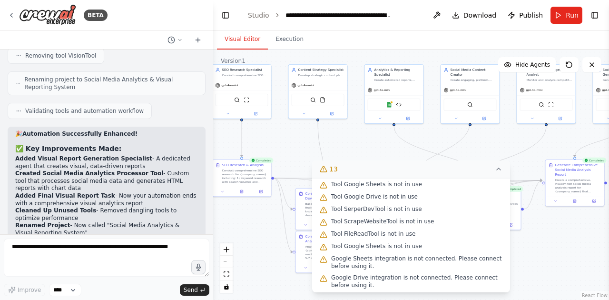
scroll to position [103, 0]
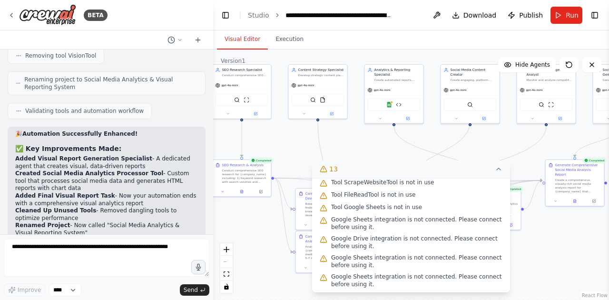
click at [495, 170] on button "13" at bounding box center [411, 169] width 198 height 18
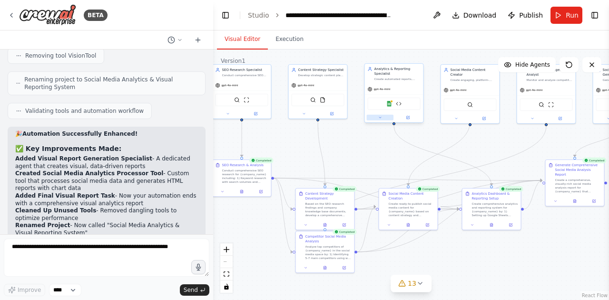
click at [380, 117] on icon at bounding box center [380, 117] width 2 height 1
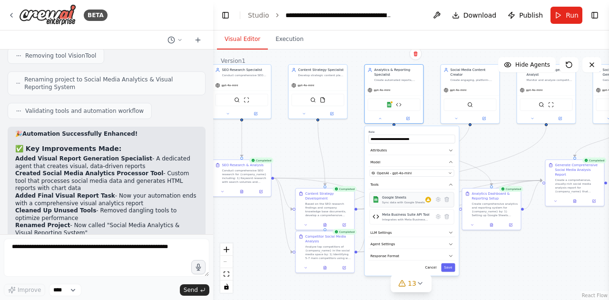
click at [426, 202] on div "Google Sheets Sync data with Google Sheets" at bounding box center [406, 199] width 49 height 9
click at [430, 201] on div at bounding box center [429, 200] width 6 height 6
click at [409, 201] on div "Sync data with Google Sheets" at bounding box center [403, 202] width 43 height 4
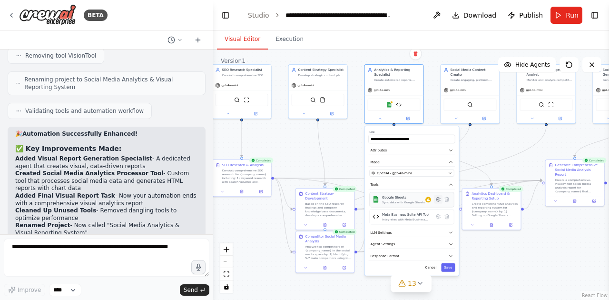
click at [440, 199] on icon at bounding box center [439, 200] width 6 height 6
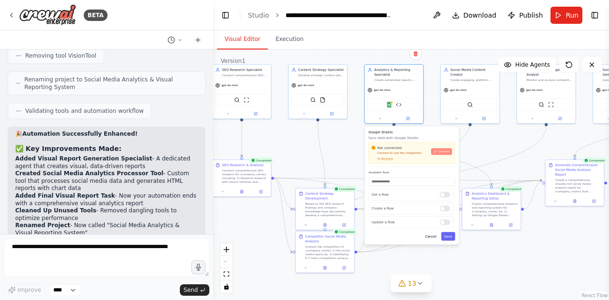
click at [445, 150] on span "Connect" at bounding box center [444, 152] width 12 height 4
click at [447, 154] on button "Connect" at bounding box center [441, 151] width 21 height 7
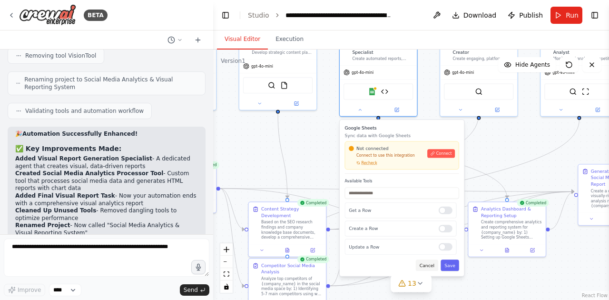
click at [429, 261] on button "Cancel" at bounding box center [427, 264] width 22 height 11
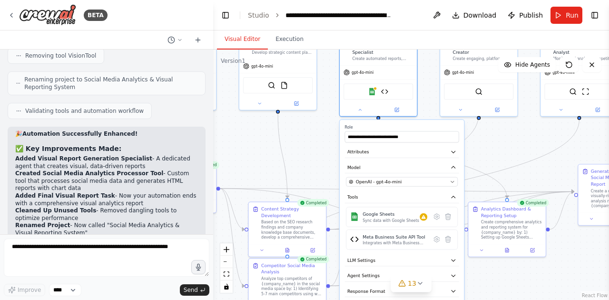
click at [498, 168] on div ".deletable-edge-delete-btn { width: 20px; height: 20px; border: 0px solid #ffff…" at bounding box center [411, 175] width 396 height 250
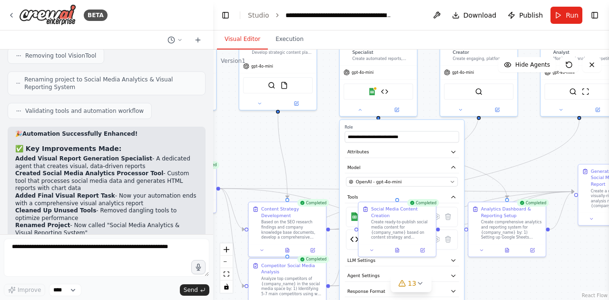
click at [489, 148] on div ".deletable-edge-delete-btn { width: 20px; height: 20px; border: 0px solid #ffff…" at bounding box center [411, 175] width 396 height 250
click at [360, 110] on icon at bounding box center [360, 108] width 5 height 5
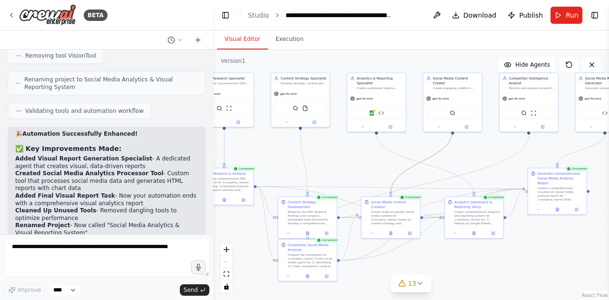
drag, startPoint x: 416, startPoint y: 167, endPoint x: 429, endPoint y: 165, distance: 13.5
click at [171, 49] on div ".deletable-edge-delete-btn { width: 20px; height: 20px; border: 0px solid #ffff…" at bounding box center [171, 49] width 0 height 0
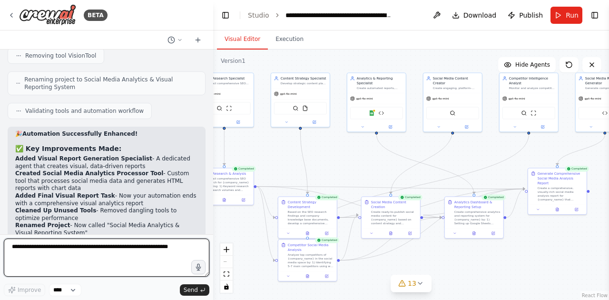
click at [69, 250] on textarea at bounding box center [107, 258] width 206 height 38
type textarea "**********"
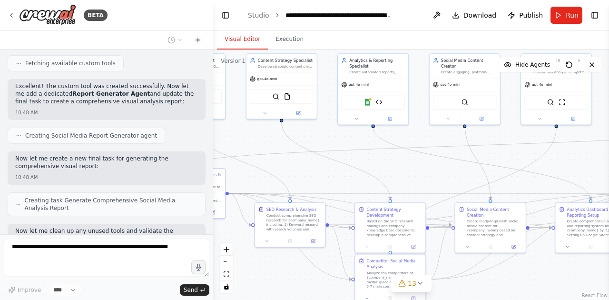
scroll to position [26693, 0]
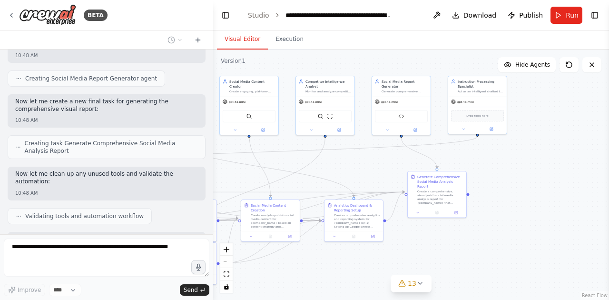
drag, startPoint x: 485, startPoint y: 162, endPoint x: 287, endPoint y: 167, distance: 197.7
click at [287, 167] on div ".deletable-edge-delete-btn { width: 20px; height: 20px; border: 0px solid #ffff…" at bounding box center [411, 175] width 396 height 250
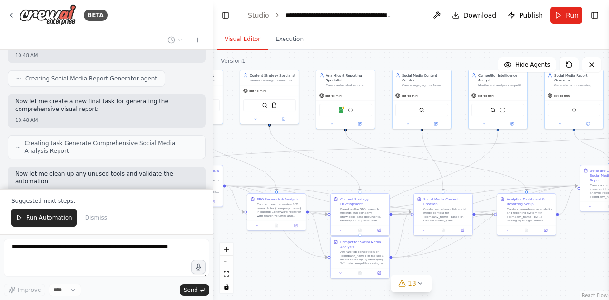
drag, startPoint x: 230, startPoint y: 167, endPoint x: 403, endPoint y: 160, distance: 173.4
click at [403, 160] on div ".deletable-edge-delete-btn { width: 20px; height: 20px; border: 0px solid #ffff…" at bounding box center [411, 175] width 396 height 250
click at [48, 218] on span "Run Automation" at bounding box center [49, 218] width 46 height 8
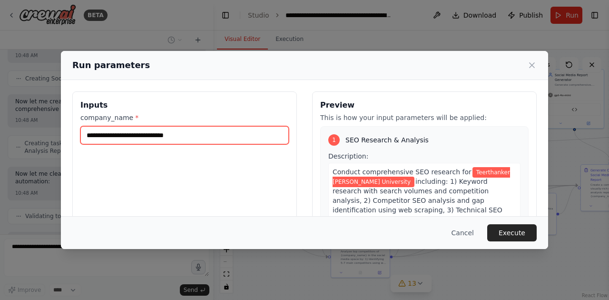
click at [202, 132] on input "**********" at bounding box center [184, 135] width 209 height 18
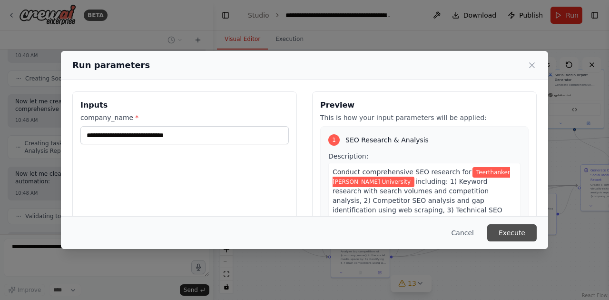
click at [506, 228] on button "Execute" at bounding box center [513, 232] width 50 height 17
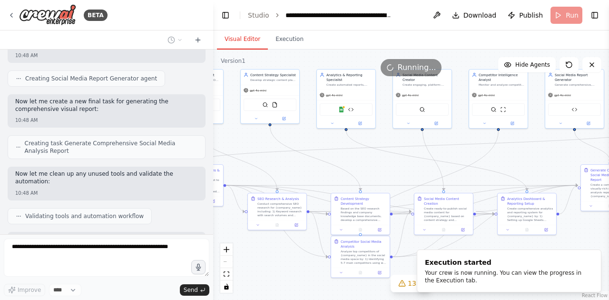
click at [412, 282] on ol "Execution started Your crew is now running. You can view the progress in the Ex…" at bounding box center [509, 271] width 200 height 58
click at [590, 256] on icon "Notifications (F8)" at bounding box center [594, 258] width 8 height 8
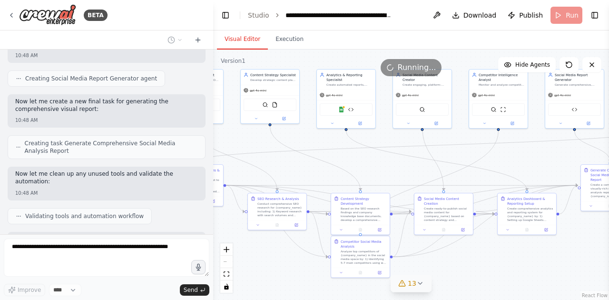
click at [418, 281] on icon at bounding box center [421, 283] width 8 height 8
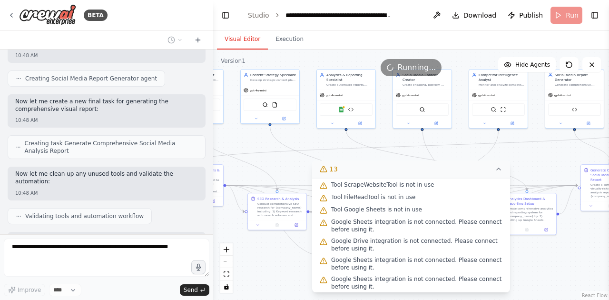
scroll to position [103, 0]
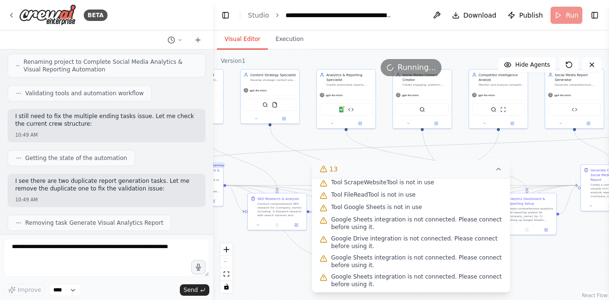
click at [498, 173] on button "13" at bounding box center [411, 169] width 198 height 18
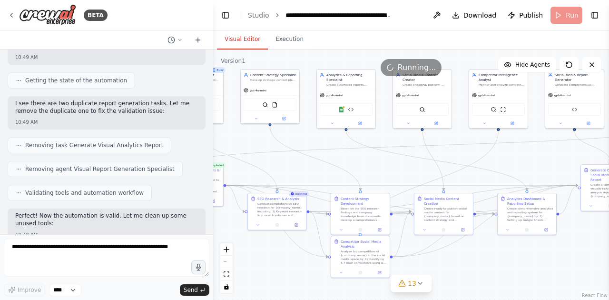
scroll to position [27089, 0]
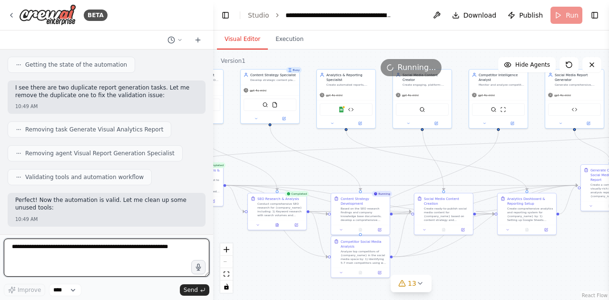
click at [94, 252] on textarea at bounding box center [107, 258] width 206 height 38
click at [105, 252] on textarea at bounding box center [107, 258] width 206 height 38
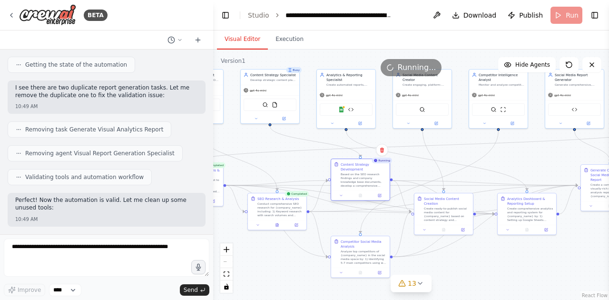
drag, startPoint x: 359, startPoint y: 214, endPoint x: 359, endPoint y: 181, distance: 33.3
click at [359, 181] on div "Based on the SEO research findings and company knowledge base documents, develo…" at bounding box center [364, 179] width 46 height 15
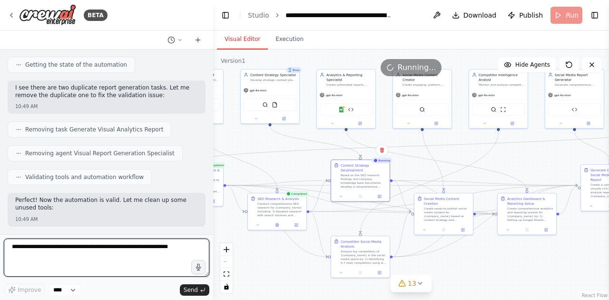
click at [86, 250] on textarea at bounding box center [107, 258] width 206 height 38
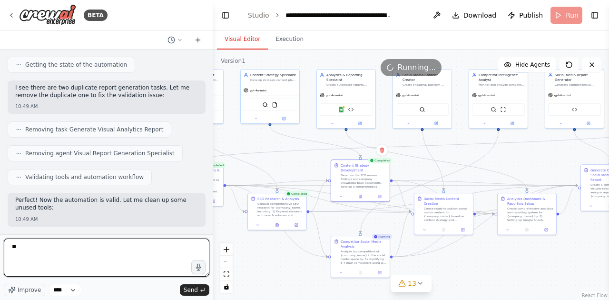
type textarea "*"
type textarea "**********"
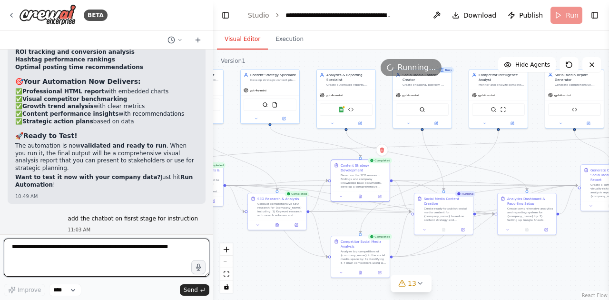
scroll to position [27523, 0]
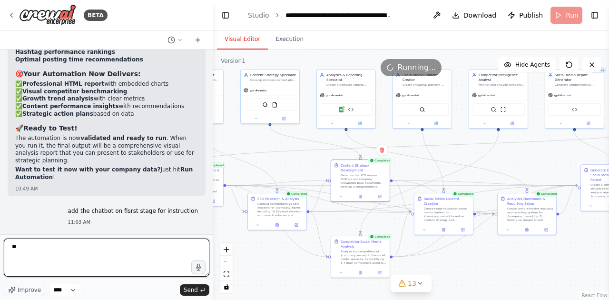
type textarea "***"
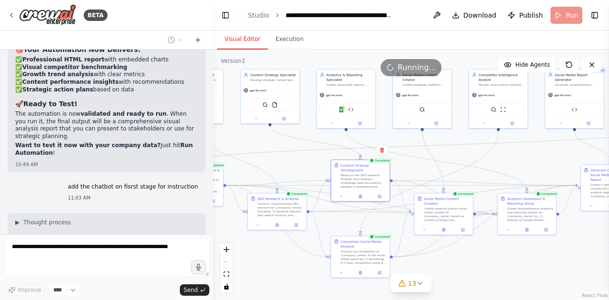
scroll to position [27582, 0]
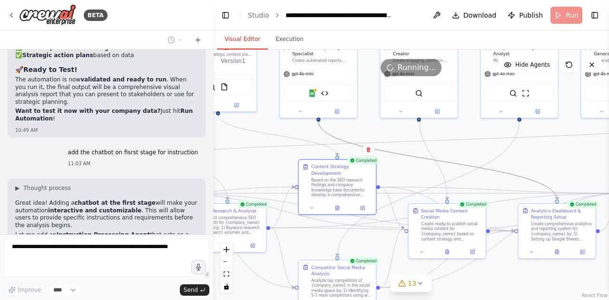
drag, startPoint x: 396, startPoint y: 155, endPoint x: 516, endPoint y: 154, distance: 120.0
click at [516, 154] on div ".deletable-edge-delete-btn { width: 20px; height: 20px; border: 0px solid #ffff…" at bounding box center [411, 175] width 396 height 250
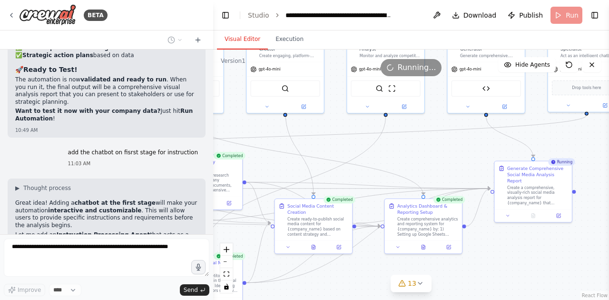
drag, startPoint x: 280, startPoint y: 131, endPoint x: 146, endPoint y: 127, distance: 134.8
click at [146, 127] on div "BETA I need you to act as an expert AI developer to build a comprehensive socia…" at bounding box center [304, 150] width 609 height 300
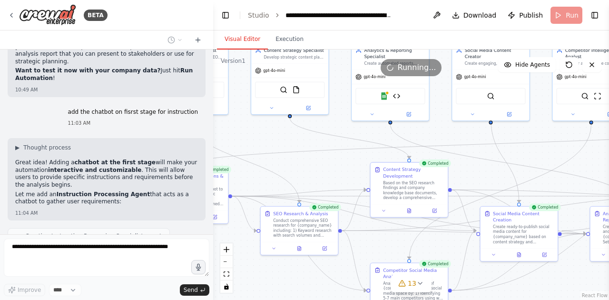
scroll to position [27704, 0]
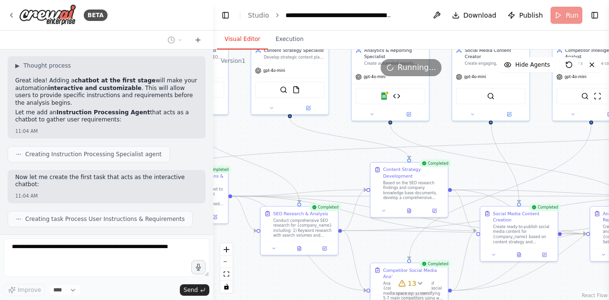
drag, startPoint x: 403, startPoint y: 151, endPoint x: 609, endPoint y: 159, distance: 206.3
click at [609, 159] on div "BETA I need you to act as an expert AI developer to build a comprehensive socia…" at bounding box center [304, 150] width 609 height 300
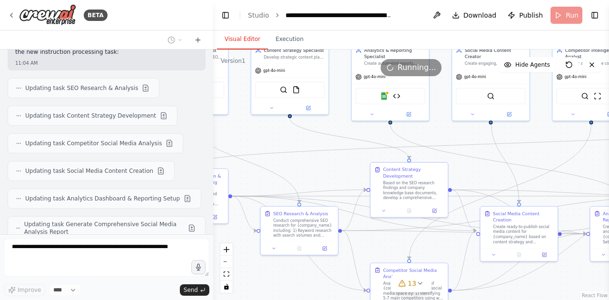
scroll to position [27901, 0]
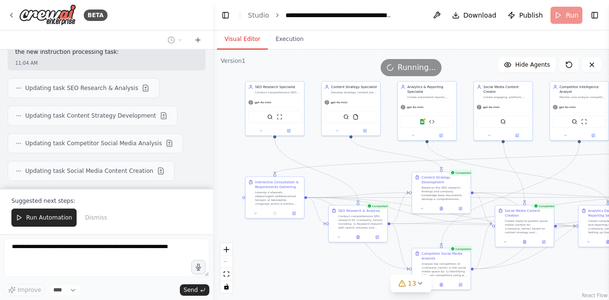
drag, startPoint x: 359, startPoint y: 178, endPoint x: 404, endPoint y: 184, distance: 44.6
click at [404, 184] on div ".deletable-edge-delete-btn { width: 20px; height: 20px; border: 0px solid #ffff…" at bounding box center [411, 175] width 396 height 250
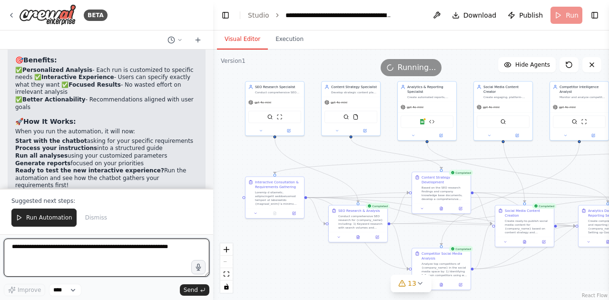
scroll to position [28452, 0]
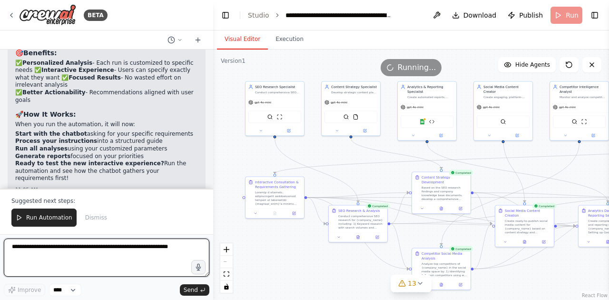
click at [93, 254] on textarea at bounding box center [107, 258] width 206 height 38
type textarea "*"
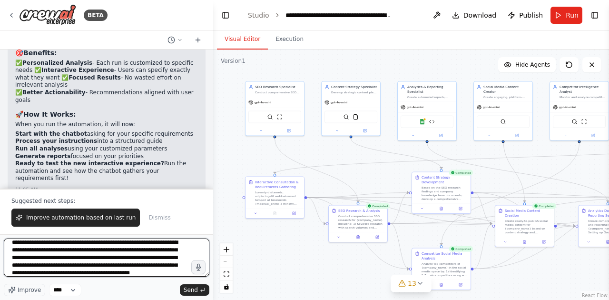
scroll to position [12, 0]
type textarea "**********"
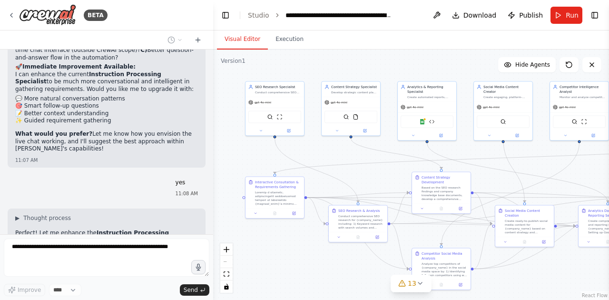
scroll to position [28821, 0]
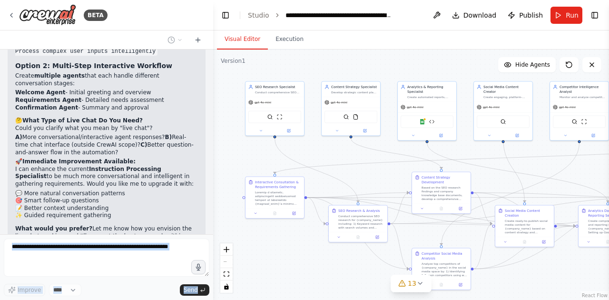
click at [211, 210] on div "BETA I need you to act as an expert AI developer to build a comprehensive socia…" at bounding box center [106, 150] width 213 height 300
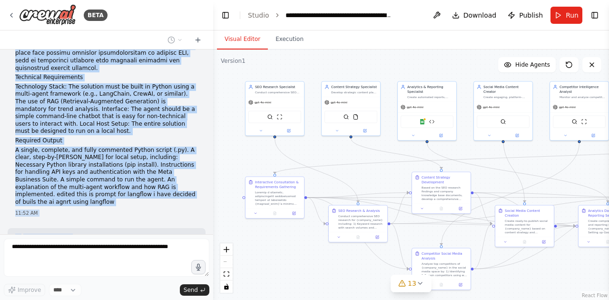
scroll to position [222, 0]
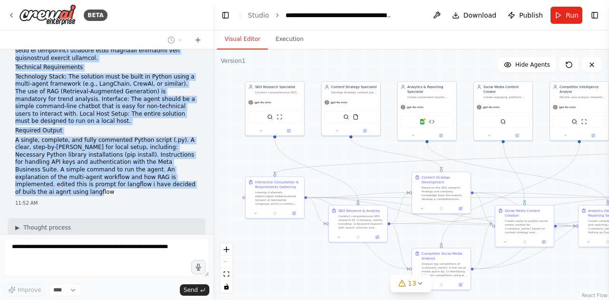
drag, startPoint x: 13, startPoint y: 60, endPoint x: 110, endPoint y: 154, distance: 135.4
click at [110, 154] on div "I need you to act as an expert AI developer to build a comprehensive social med…" at bounding box center [107, 22] width 198 height 375
copy div "I need you to act as an expert AI developer to build a comprehensive social med…"
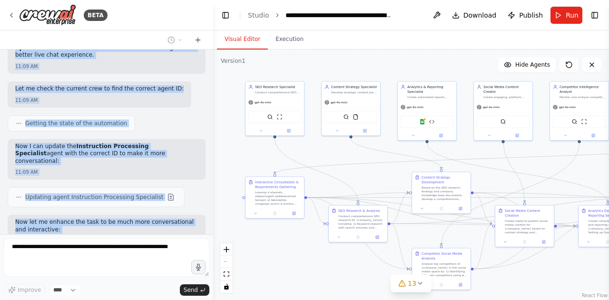
scroll to position [29202, 0]
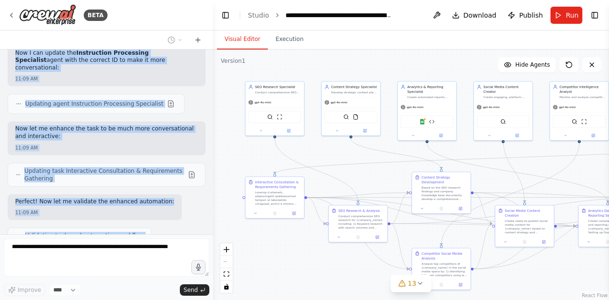
click at [182, 239] on div "BETA I need you to act as an expert AI developer to build a comprehensive socia…" at bounding box center [106, 150] width 213 height 300
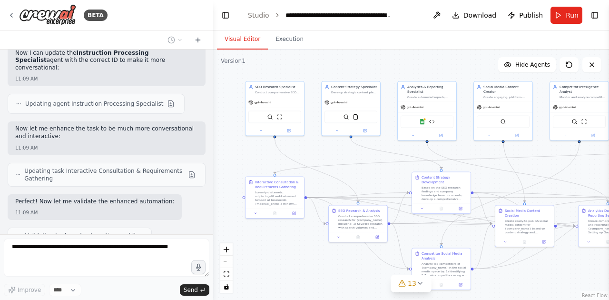
drag, startPoint x: 14, startPoint y: 76, endPoint x: 161, endPoint y: 233, distance: 214.9
click at [161, 233] on div "BETA I need you to act as an expert AI developer to build a comprehensive socia…" at bounding box center [106, 150] width 213 height 300
drag, startPoint x: 63, startPoint y: 196, endPoint x: 30, endPoint y: 189, distance: 34.1
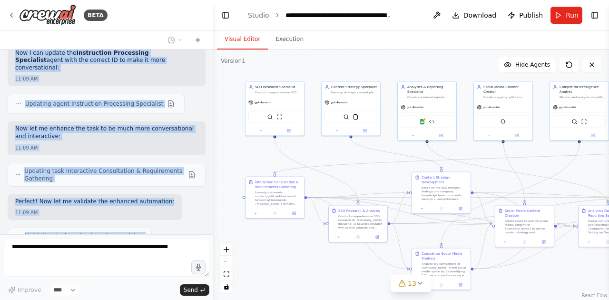
drag, startPoint x: 12, startPoint y: 54, endPoint x: 75, endPoint y: 196, distance: 155.2
click at [75, 196] on div "I need you to act as an expert AI developer to build a comprehensive social med…" at bounding box center [106, 142] width 213 height 185
copy div "I need you to act as an expert AI developer to build a comprehensive social med…"
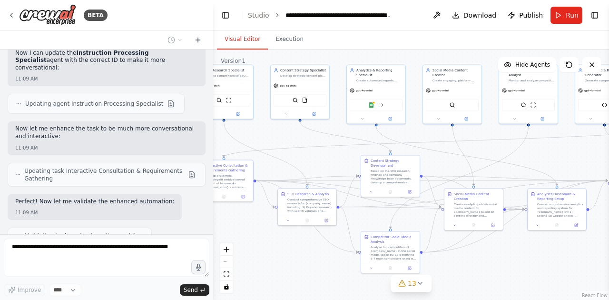
drag, startPoint x: 476, startPoint y: 213, endPoint x: 425, endPoint y: 196, distance: 53.6
click at [425, 196] on div ".deletable-edge-delete-btn { width: 20px; height: 20px; border: 0px solid #ffff…" at bounding box center [411, 175] width 396 height 250
click at [340, 164] on div ".deletable-edge-delete-btn { width: 20px; height: 20px; border: 0px solid #ffff…" at bounding box center [411, 175] width 396 height 250
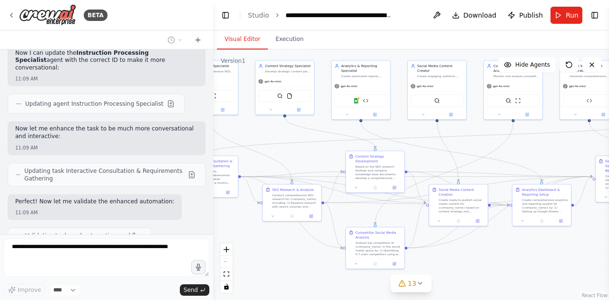
drag, startPoint x: 461, startPoint y: 166, endPoint x: 451, endPoint y: 164, distance: 9.8
click at [448, 163] on div ".deletable-edge-delete-btn { width: 20px; height: 20px; border: 0px solid #ffff…" at bounding box center [411, 175] width 396 height 250
click at [485, 15] on span "Download" at bounding box center [480, 15] width 33 height 10
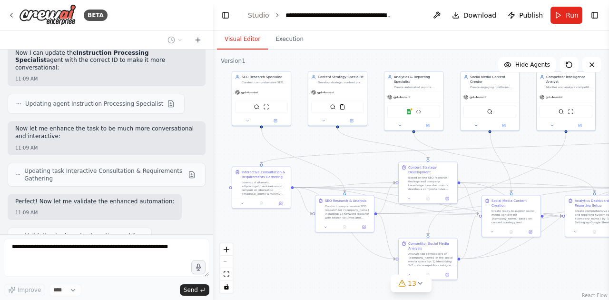
drag, startPoint x: 279, startPoint y: 121, endPoint x: 332, endPoint y: 131, distance: 54.3
click at [332, 131] on div ".deletable-edge-delete-btn { width: 20px; height: 20px; border: 0px solid #ffff…" at bounding box center [411, 175] width 396 height 250
click at [289, 39] on button "Execution" at bounding box center [289, 40] width 43 height 20
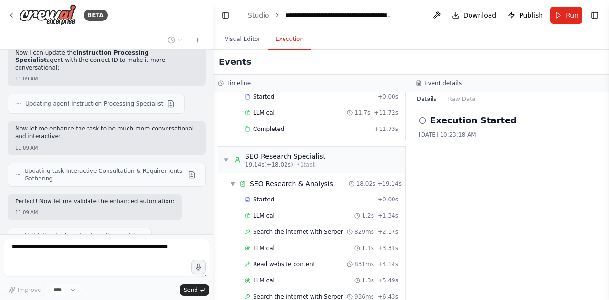
scroll to position [0, 0]
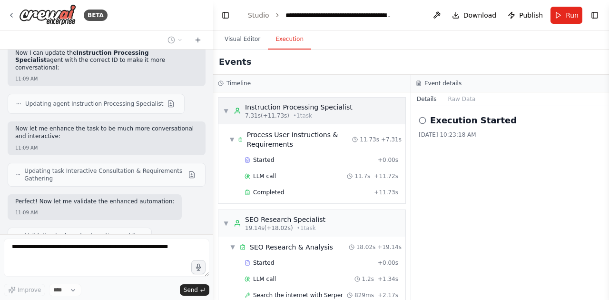
click at [225, 110] on span "▼" at bounding box center [226, 111] width 6 height 8
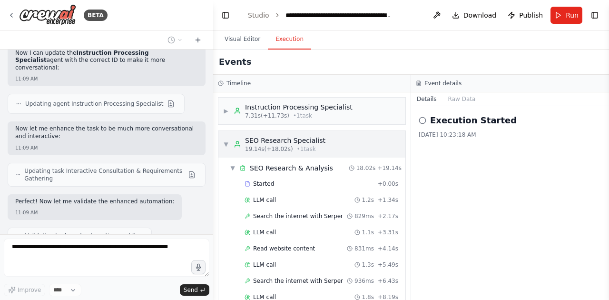
click at [228, 144] on span "▼" at bounding box center [226, 144] width 6 height 8
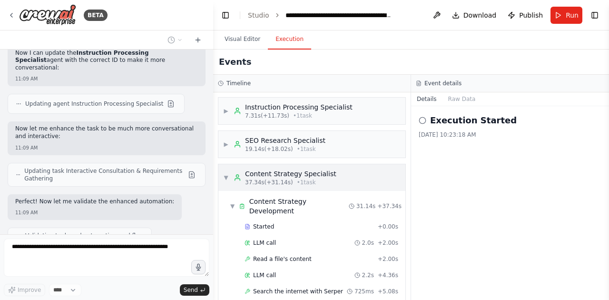
click at [229, 174] on div "▼ Content Strategy Specialist 37.34s (+31.14s) • 1 task" at bounding box center [279, 177] width 113 height 17
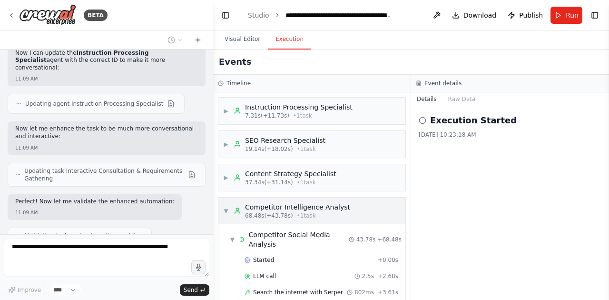
click at [224, 211] on span "▼" at bounding box center [226, 211] width 6 height 8
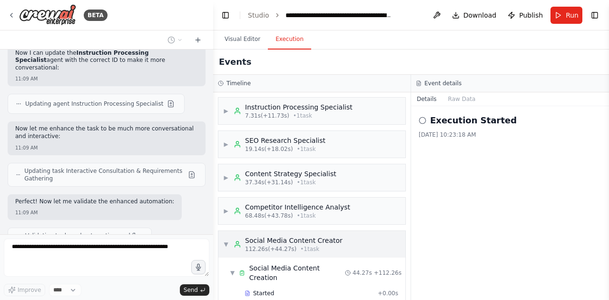
click at [224, 241] on span "▼" at bounding box center [226, 244] width 6 height 8
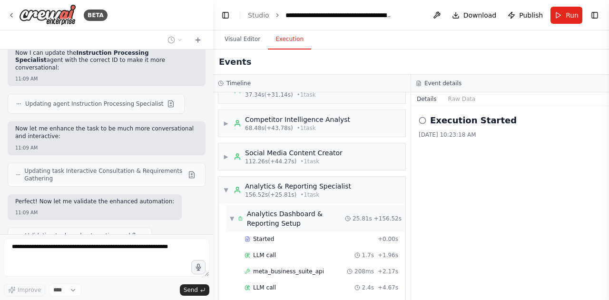
scroll to position [95, 0]
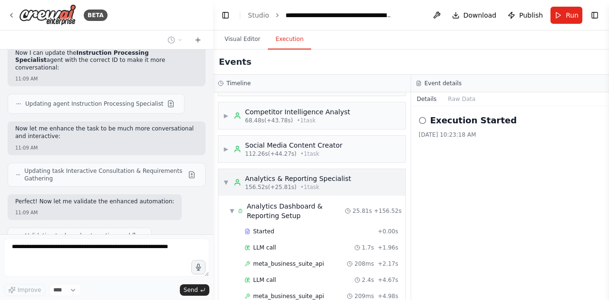
click at [228, 183] on span "▼" at bounding box center [226, 183] width 6 height 8
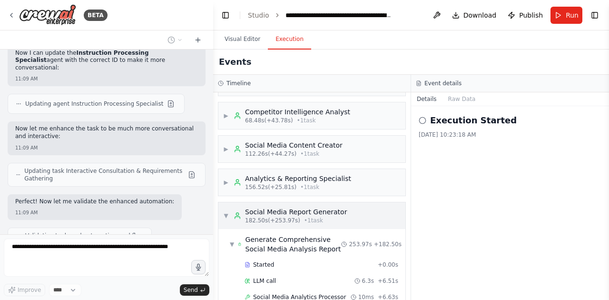
click at [228, 215] on span "▼" at bounding box center [226, 216] width 6 height 8
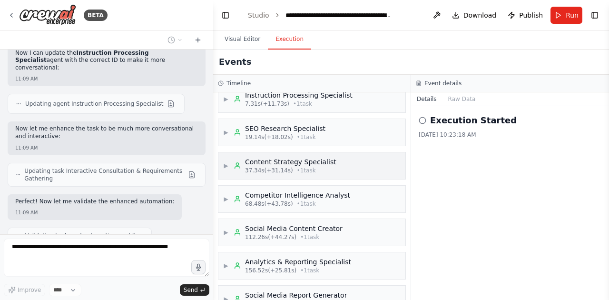
scroll to position [0, 0]
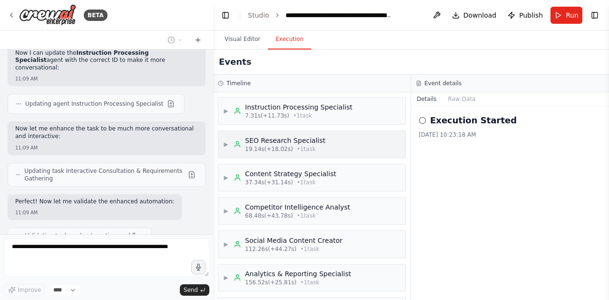
click at [226, 141] on span "▶" at bounding box center [226, 144] width 6 height 8
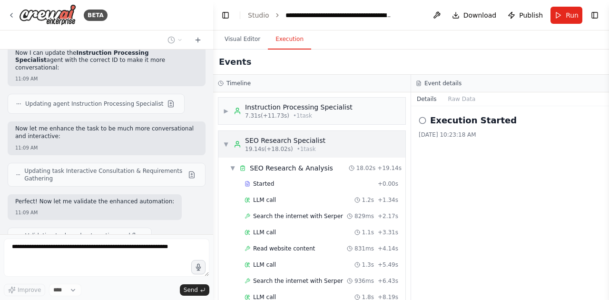
click at [226, 141] on span "▼" at bounding box center [226, 144] width 6 height 8
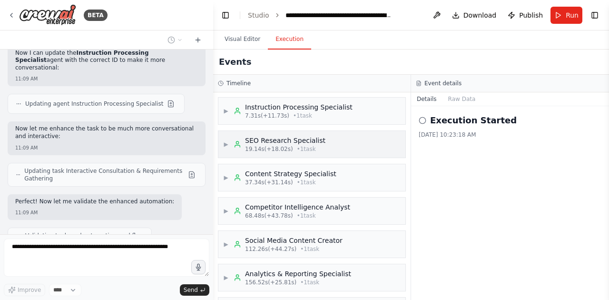
click at [226, 141] on span "▶" at bounding box center [226, 144] width 6 height 8
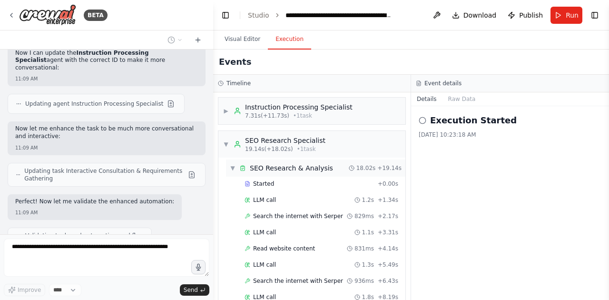
click at [234, 164] on span "▼" at bounding box center [233, 168] width 6 height 8
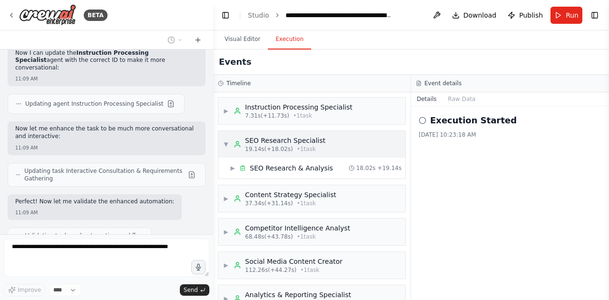
click at [230, 144] on div "▼ SEO Research Specialist 19.14s (+18.02s) • 1 task" at bounding box center [274, 144] width 102 height 17
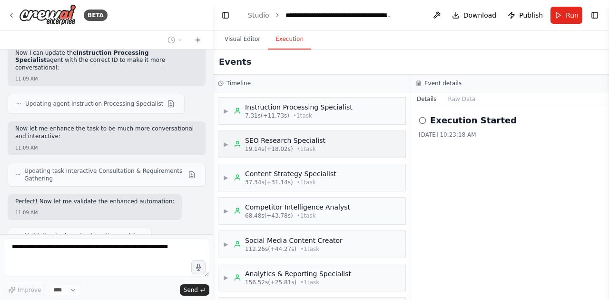
drag, startPoint x: 243, startPoint y: 109, endPoint x: 378, endPoint y: 155, distance: 143.0
click at [342, 182] on div "▶ Instruction Processing Specialist 7.31s (+11.73s) • 1 task ▶ SEO Research Spe…" at bounding box center [312, 196] width 198 height 208
click at [378, 155] on div "▶ SEO Research Specialist 19.14s (+18.02s) • 1 task" at bounding box center [312, 144] width 187 height 27
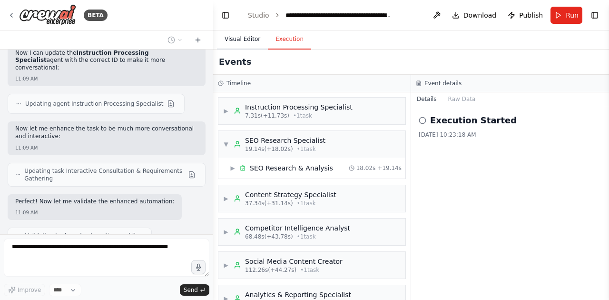
click at [249, 36] on button "Visual Editor" at bounding box center [242, 40] width 51 height 20
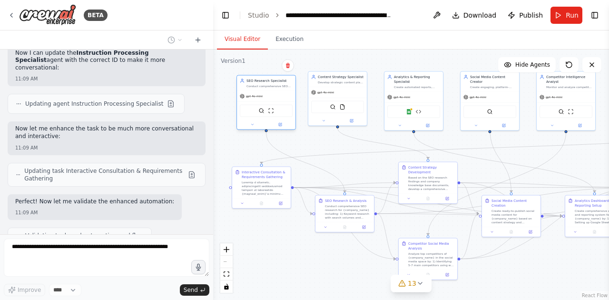
drag, startPoint x: 243, startPoint y: 79, endPoint x: 263, endPoint y: 88, distance: 21.9
click at [263, 88] on div "SEO Research Specialist Conduct comprehensive SEO research and analysis for {co…" at bounding box center [270, 84] width 46 height 10
click at [273, 98] on div "gpt-4o-mini" at bounding box center [266, 96] width 59 height 10
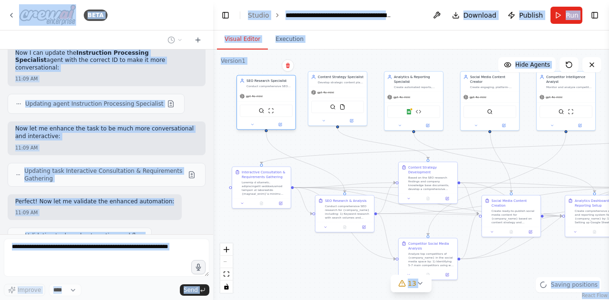
click at [273, 98] on div "gpt-4o-mini" at bounding box center [266, 96] width 59 height 10
click at [322, 123] on div at bounding box center [338, 120] width 59 height 10
click at [347, 110] on div "SerperDevTool FileReadTool" at bounding box center [337, 106] width 53 height 12
click at [331, 152] on icon "Edge from 72cb6c4e-1b2f-4dc2-8a86-395a8fd3c11f to 501037e7-e8b2-4a72-877d-e2eee…" at bounding box center [490, 148] width 457 height 32
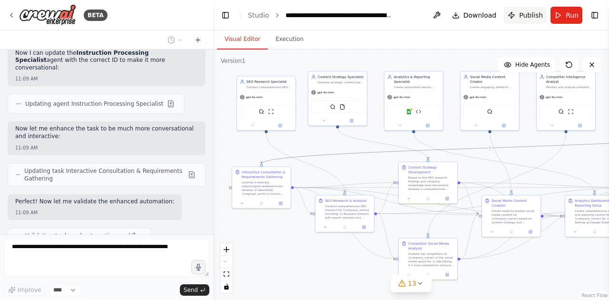
click at [525, 16] on span "Publish" at bounding box center [531, 15] width 24 height 10
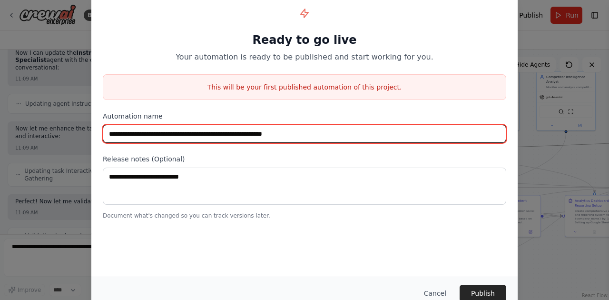
click at [211, 126] on input "**********" at bounding box center [305, 134] width 404 height 18
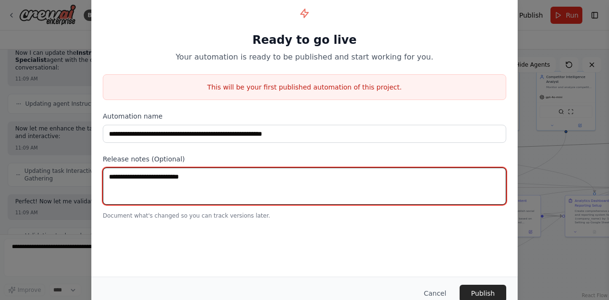
click at [197, 190] on textarea at bounding box center [305, 186] width 404 height 37
type textarea "**********"
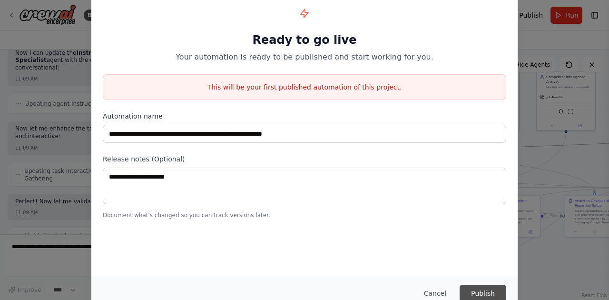
click at [468, 289] on button "Publish" at bounding box center [483, 293] width 47 height 17
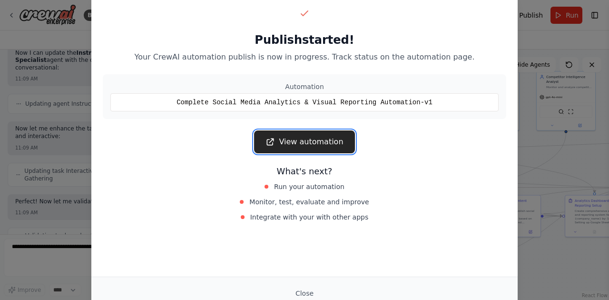
click at [333, 136] on link "View automation" at bounding box center [304, 141] width 100 height 23
click at [318, 143] on link "View automation" at bounding box center [304, 141] width 100 height 23
click at [302, 290] on button "Close" at bounding box center [304, 293] width 33 height 17
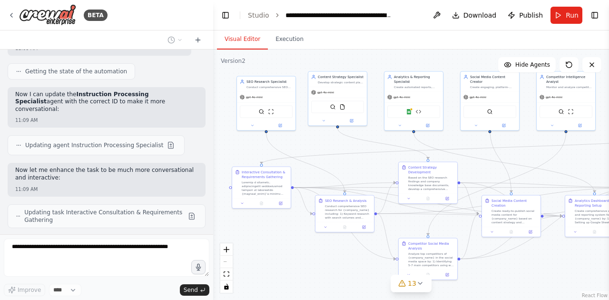
scroll to position [29202, 0]
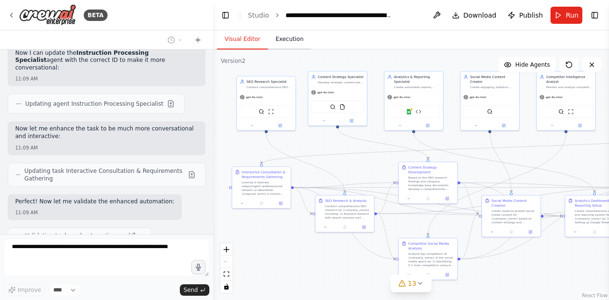
click at [289, 42] on button "Execution" at bounding box center [289, 40] width 43 height 20
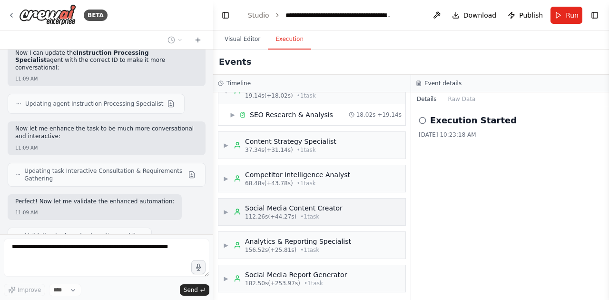
scroll to position [53, 0]
click at [424, 120] on icon at bounding box center [423, 121] width 8 height 8
click at [421, 83] on icon at bounding box center [419, 83] width 6 height 6
click at [462, 98] on button "Raw Data" at bounding box center [462, 98] width 39 height 13
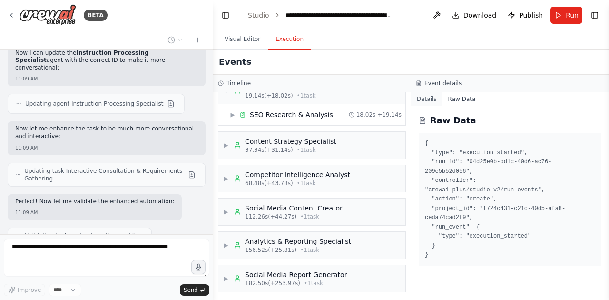
click at [423, 97] on button "Details" at bounding box center [426, 98] width 31 height 13
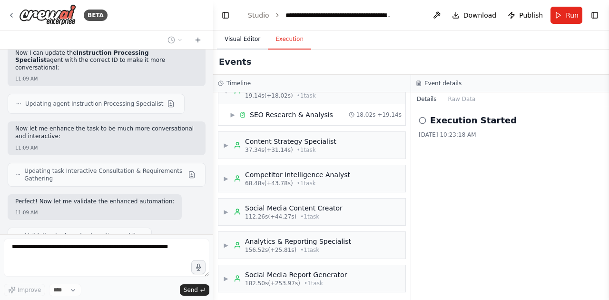
click at [231, 40] on button "Visual Editor" at bounding box center [242, 40] width 51 height 20
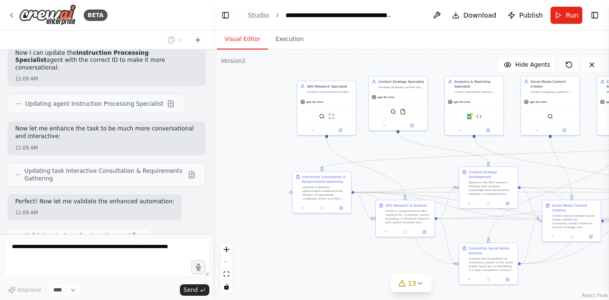
drag, startPoint x: 213, startPoint y: 194, endPoint x: 239, endPoint y: 199, distance: 25.8
click at [269, 199] on div ".deletable-edge-delete-btn { width: 20px; height: 20px; border: 0px solid #ffff…" at bounding box center [411, 175] width 396 height 250
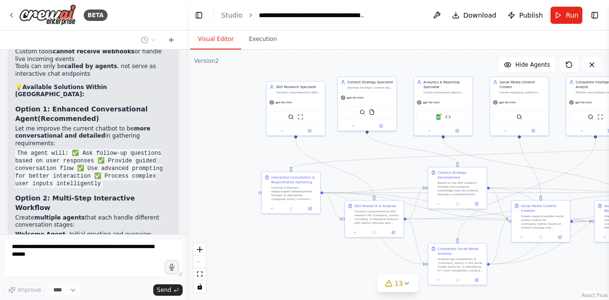
scroll to position [31333, 0]
drag, startPoint x: 210, startPoint y: 201, endPoint x: 187, endPoint y: 204, distance: 24.0
click at [187, 204] on div "BETA I need you to act as an expert AI developer to build a comprehensive socia…" at bounding box center [304, 150] width 609 height 300
click at [234, 181] on div ".deletable-edge-delete-btn { width: 20px; height: 20px; border: 0px solid #ffff…" at bounding box center [398, 175] width 423 height 250
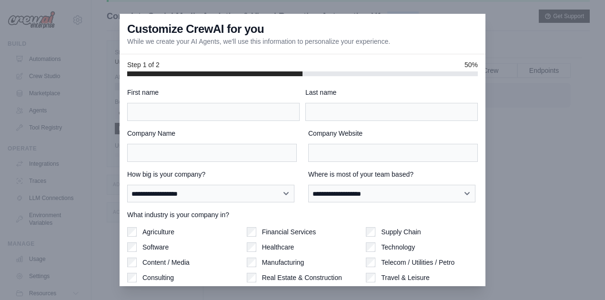
scroll to position [9, 0]
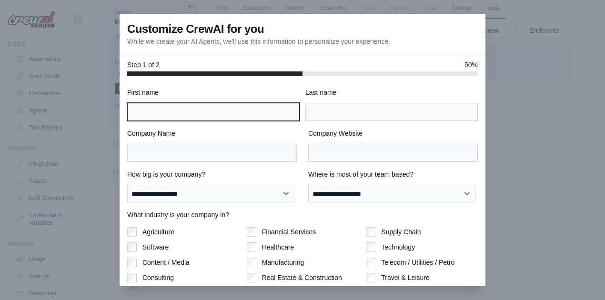
click at [199, 105] on input "First name" at bounding box center [213, 112] width 172 height 18
type input "******"
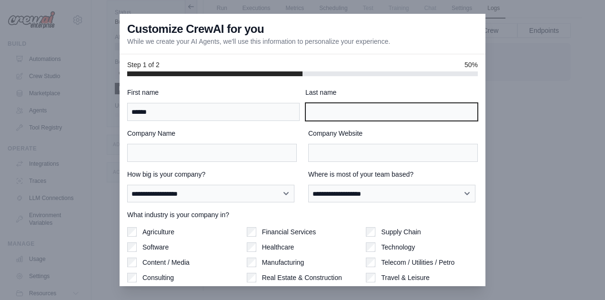
click at [361, 110] on input "Last name" at bounding box center [391, 112] width 172 height 18
type input "*"
type input "****"
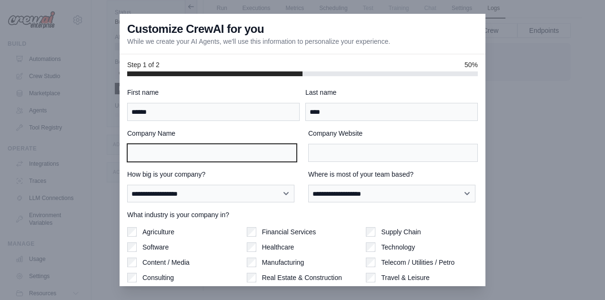
click at [263, 149] on input "Company Name" at bounding box center [212, 153] width 170 height 18
type input "*"
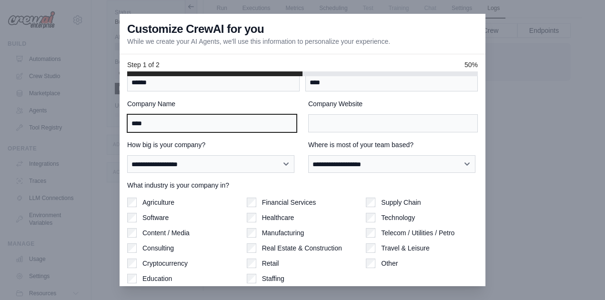
scroll to position [62, 0]
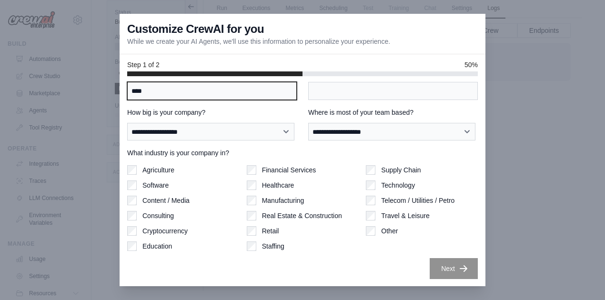
type input "***"
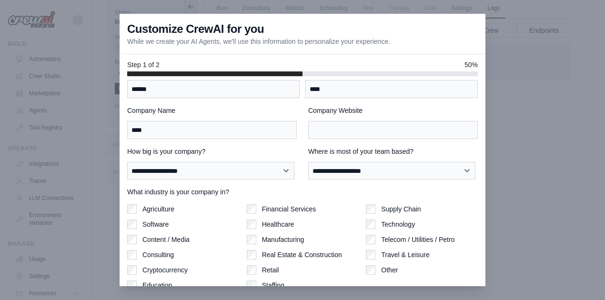
scroll to position [0, 0]
